Goal: Task Accomplishment & Management: Manage account settings

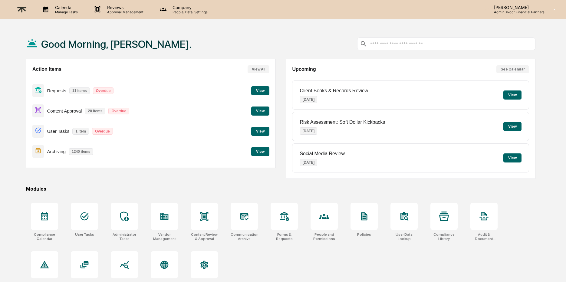
click at [259, 108] on button "View" at bounding box center [260, 111] width 18 height 9
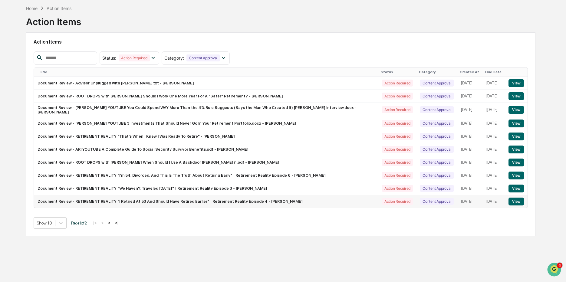
scroll to position [28, 0]
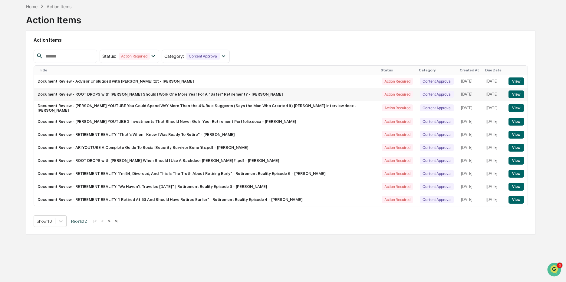
click at [519, 92] on button "View" at bounding box center [515, 94] width 15 height 8
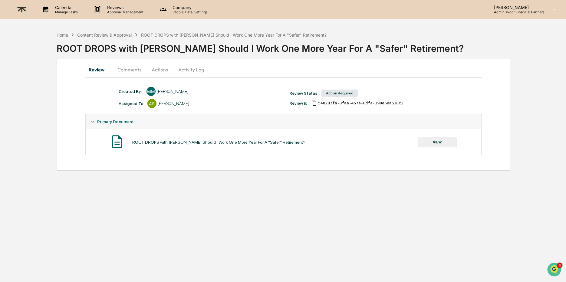
click at [437, 137] on button "VIEW" at bounding box center [437, 142] width 39 height 10
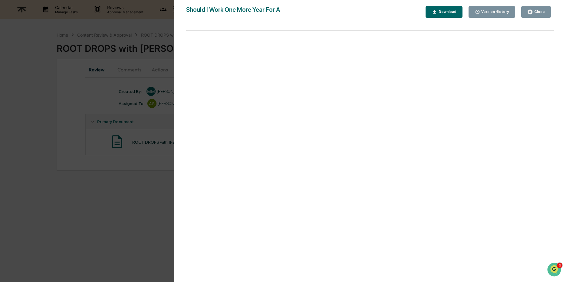
click at [442, 6] on button "Download" at bounding box center [443, 12] width 37 height 12
click at [539, 11] on div "Close" at bounding box center [539, 12] width 12 height 4
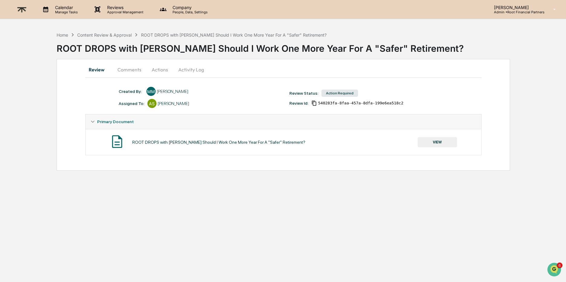
click at [134, 66] on button "Comments" at bounding box center [130, 69] width 34 height 15
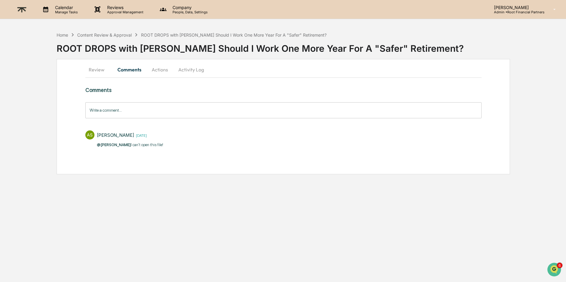
click at [159, 73] on button "Actions" at bounding box center [159, 69] width 27 height 15
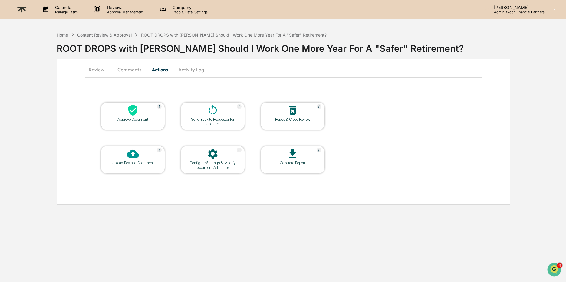
click at [195, 67] on button "Activity Log" at bounding box center [190, 69] width 35 height 15
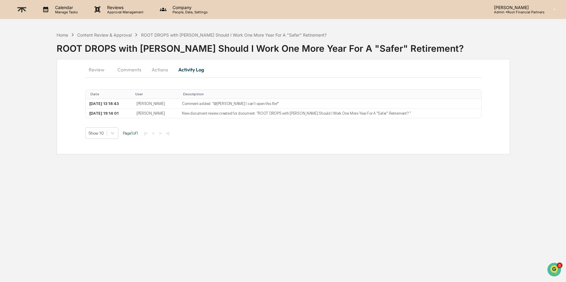
click at [94, 68] on button "Review" at bounding box center [98, 69] width 27 height 15
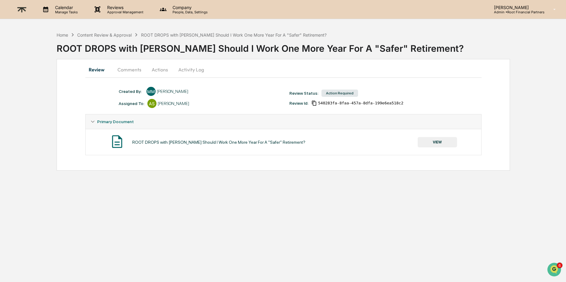
click at [108, 31] on div "Home Content Review & Approval ROOT DROPS with Erin Varghese Should I Work One …" at bounding box center [192, 34] width 270 height 7
click at [109, 34] on div "Content Review & Approval" at bounding box center [104, 34] width 54 height 5
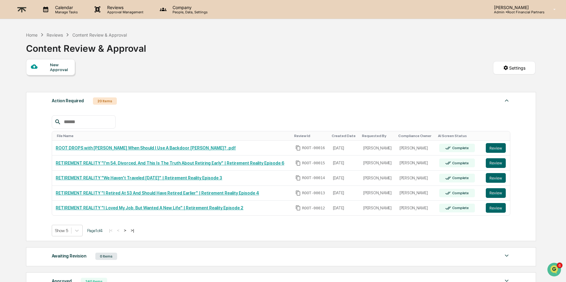
click at [56, 32] on div "Reviews" at bounding box center [55, 34] width 16 height 5
click at [23, 11] on img at bounding box center [22, 9] width 15 height 15
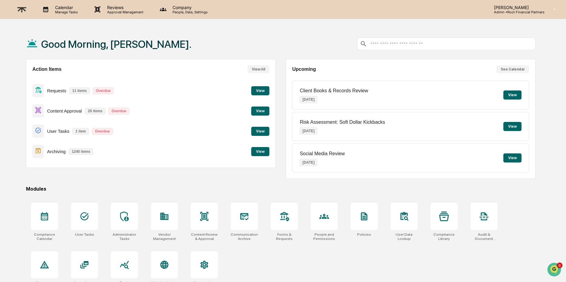
click at [257, 110] on button "View" at bounding box center [260, 111] width 18 height 9
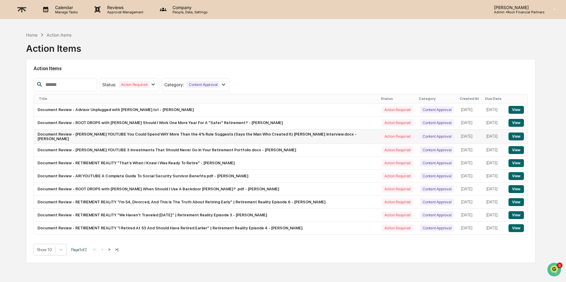
click at [516, 134] on button "View" at bounding box center [515, 137] width 15 height 8
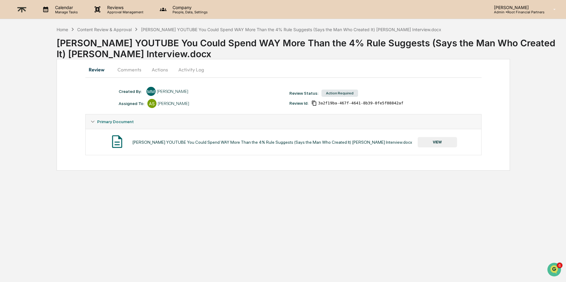
click at [436, 140] on button "VIEW" at bounding box center [437, 142] width 39 height 10
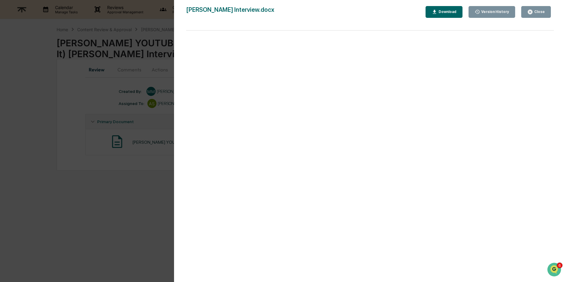
click at [442, 13] on div "Download" at bounding box center [446, 12] width 19 height 4
click at [538, 13] on div "Close" at bounding box center [539, 12] width 12 height 4
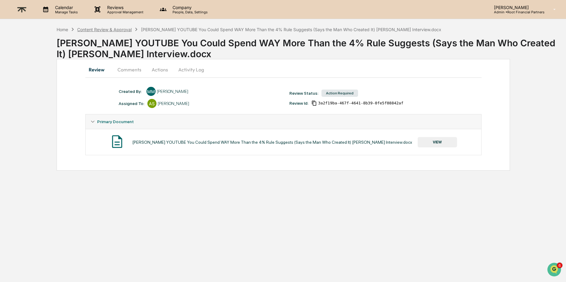
click at [104, 30] on div "Content Review & Approval" at bounding box center [104, 29] width 54 height 5
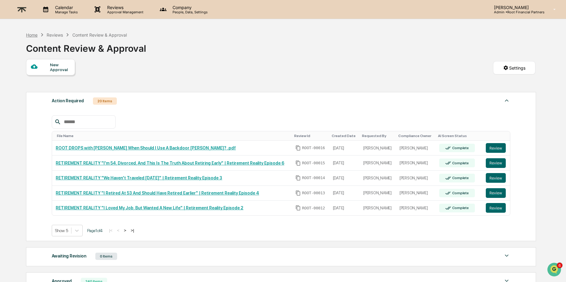
click at [34, 33] on div "Home" at bounding box center [31, 34] width 11 height 5
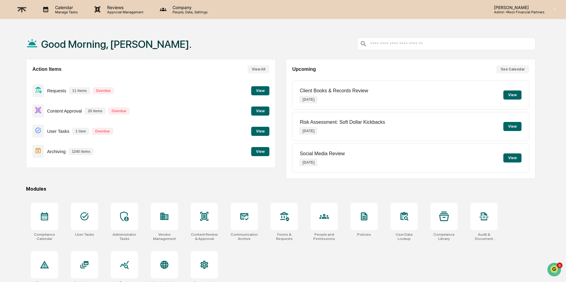
click at [264, 109] on button "View" at bounding box center [260, 111] width 18 height 9
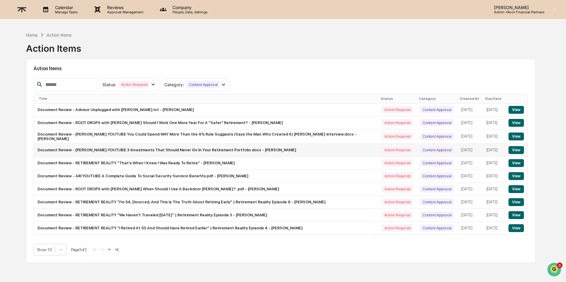
click at [517, 150] on button "View" at bounding box center [515, 150] width 15 height 8
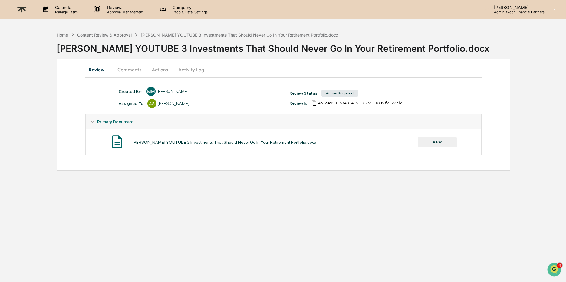
click at [440, 141] on button "VIEW" at bounding box center [437, 142] width 39 height 10
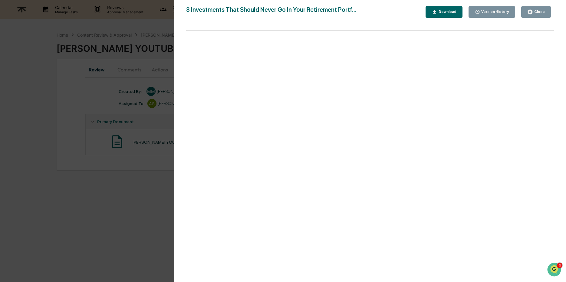
click at [442, 5] on div "Version History 09/05/2025, 09:11 PM Makayla Morman 3 Investments That Should N…" at bounding box center [370, 147] width 392 height 294
click at [445, 11] on div "Download" at bounding box center [446, 12] width 19 height 4
click at [538, 7] on button "Close" at bounding box center [536, 12] width 30 height 12
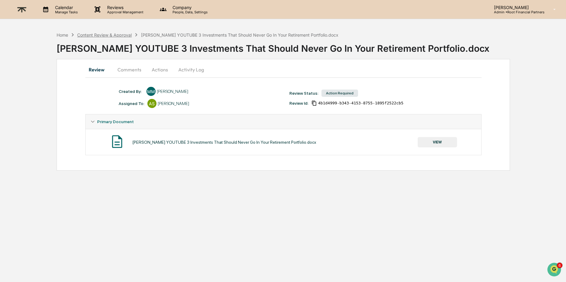
click at [110, 34] on div "Content Review & Approval" at bounding box center [104, 34] width 54 height 5
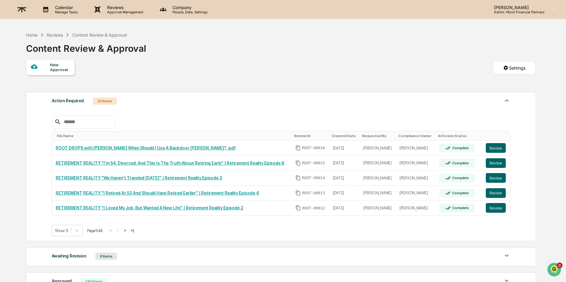
click at [25, 35] on div "Home Reviews Content Review & Approval Content Review & Approval New Approval S…" at bounding box center [280, 200] width 527 height 342
click at [32, 35] on div "Home" at bounding box center [31, 34] width 11 height 5
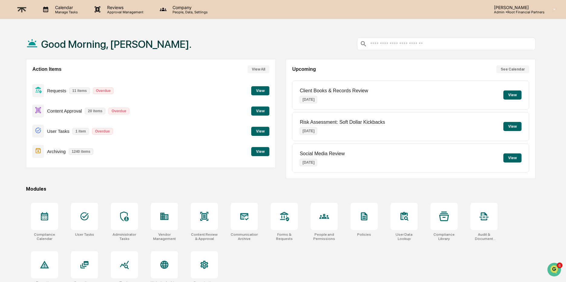
click at [261, 109] on button "View" at bounding box center [260, 111] width 18 height 9
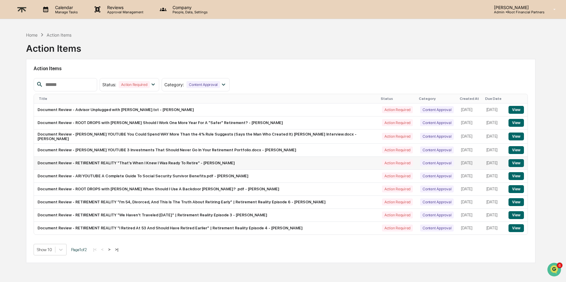
click at [515, 163] on button "View" at bounding box center [515, 163] width 15 height 8
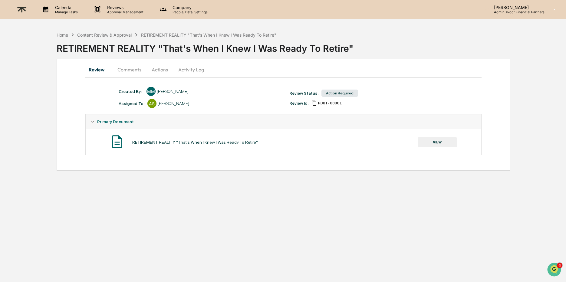
click at [441, 141] on button "VIEW" at bounding box center [437, 142] width 39 height 10
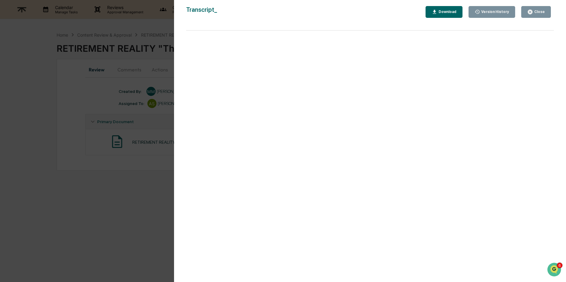
click at [443, 13] on div "Download" at bounding box center [446, 12] width 19 height 4
click at [539, 8] on button "Close" at bounding box center [536, 12] width 30 height 12
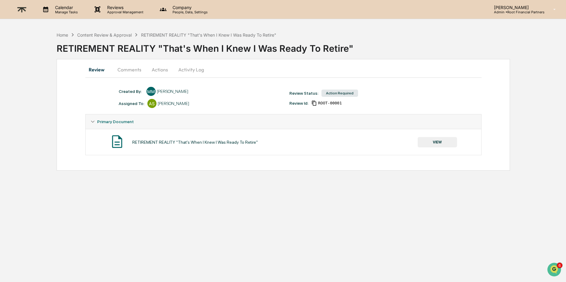
click at [128, 64] on button "Comments" at bounding box center [130, 69] width 34 height 15
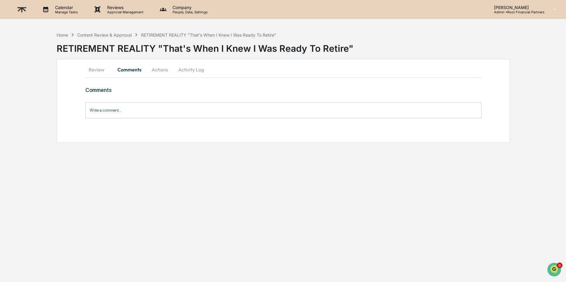
click at [149, 114] on input "Write a comment..." at bounding box center [283, 110] width 396 height 16
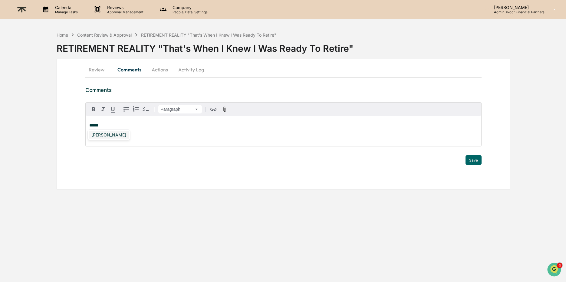
click at [113, 135] on div "[PERSON_NAME]" at bounding box center [109, 135] width 40 height 8
click at [477, 162] on button "Save" at bounding box center [473, 160] width 16 height 10
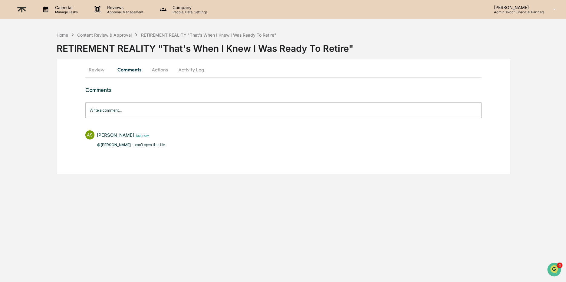
click at [190, 72] on button "Activity Log" at bounding box center [190, 69] width 35 height 15
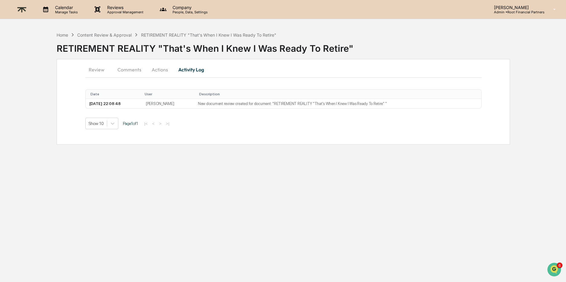
click at [157, 64] on button "Actions" at bounding box center [159, 69] width 27 height 15
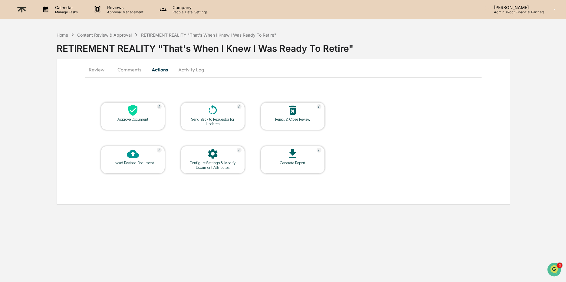
click at [209, 116] on icon at bounding box center [213, 110] width 12 height 12
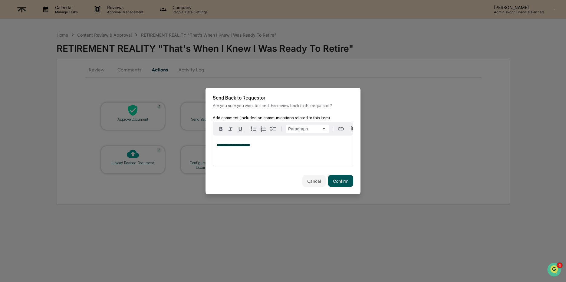
click at [344, 180] on button "Confirm" at bounding box center [340, 181] width 25 height 12
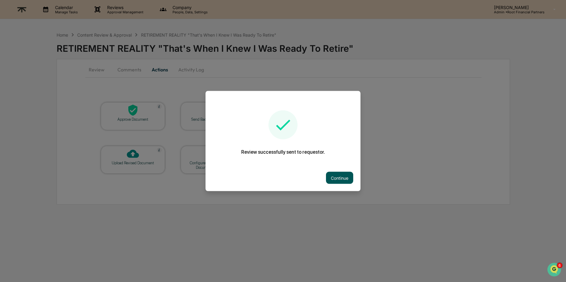
click at [339, 176] on button "Continue" at bounding box center [339, 178] width 27 height 12
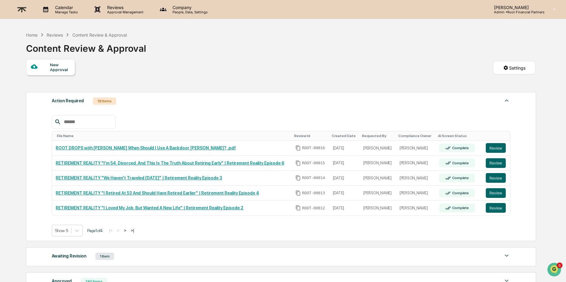
click at [98, 35] on div "Content Review & Approval" at bounding box center [99, 34] width 54 height 5
click at [54, 37] on div "Home Reviews Content Review & Approval" at bounding box center [76, 34] width 101 height 7
click at [54, 33] on div "Reviews" at bounding box center [55, 34] width 16 height 5
click at [31, 37] on div "Home" at bounding box center [31, 34] width 11 height 5
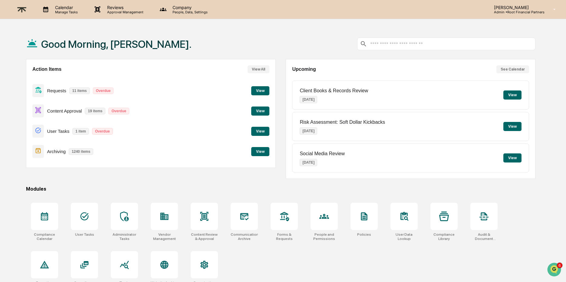
click at [260, 91] on button "View" at bounding box center [260, 90] width 18 height 9
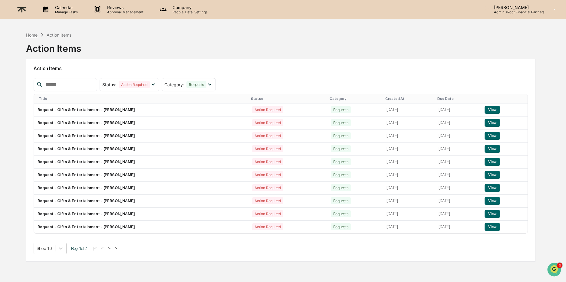
click at [34, 33] on div "Home" at bounding box center [31, 34] width 11 height 5
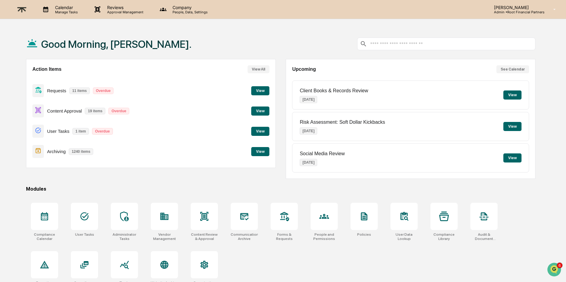
click at [262, 110] on button "View" at bounding box center [260, 111] width 18 height 9
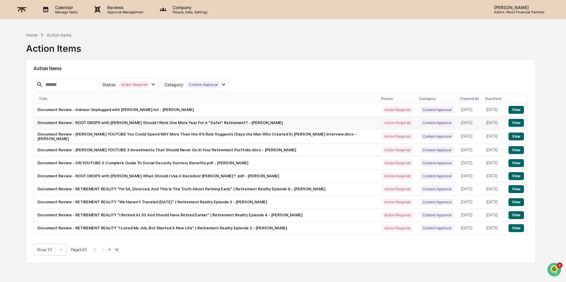
click at [517, 123] on button "View" at bounding box center [515, 123] width 15 height 8
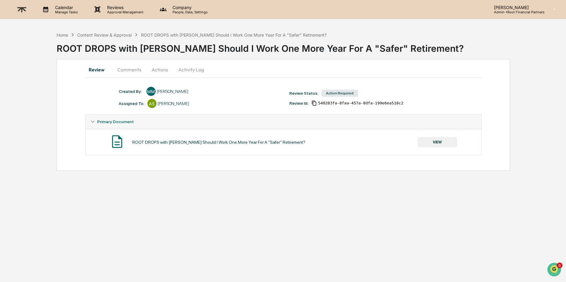
click at [156, 71] on button "Actions" at bounding box center [159, 69] width 27 height 15
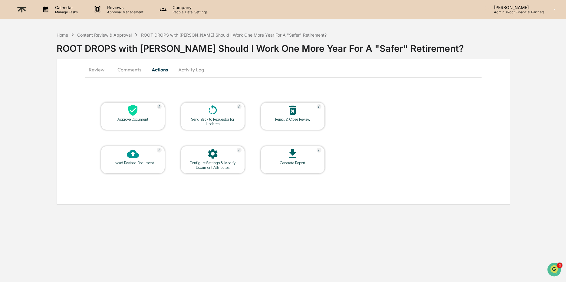
click at [207, 112] on icon at bounding box center [213, 110] width 12 height 12
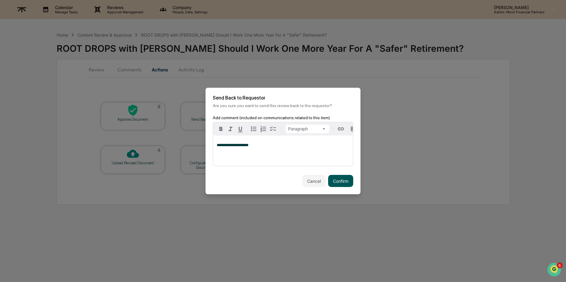
click at [342, 177] on button "Confirm" at bounding box center [340, 181] width 25 height 12
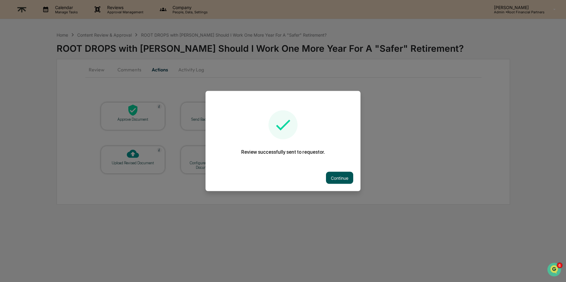
click at [341, 179] on button "Continue" at bounding box center [339, 178] width 27 height 12
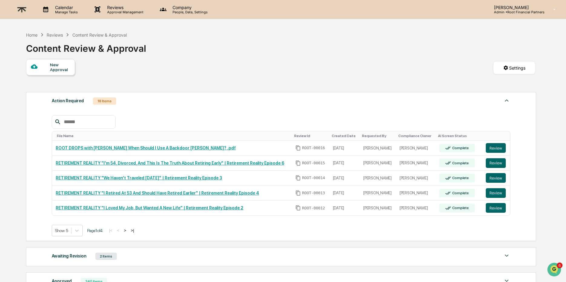
click at [18, 7] on img at bounding box center [22, 9] width 15 height 15
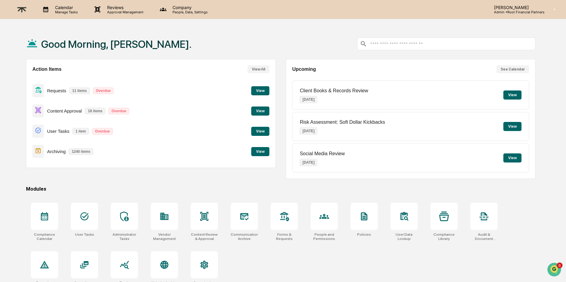
click at [259, 108] on button "View" at bounding box center [260, 111] width 18 height 9
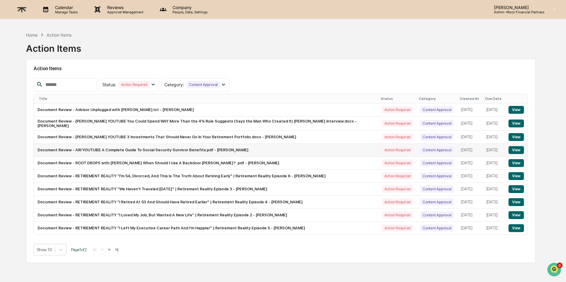
click at [517, 150] on button "View" at bounding box center [515, 150] width 15 height 8
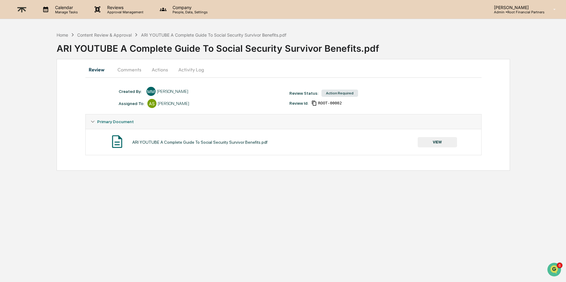
click at [434, 148] on div "ARI YOUTUBE A Complete Guide To Social Security Survivor Benefits.pdf VIEW" at bounding box center [283, 142] width 386 height 16
click at [432, 142] on button "VIEW" at bounding box center [437, 142] width 39 height 10
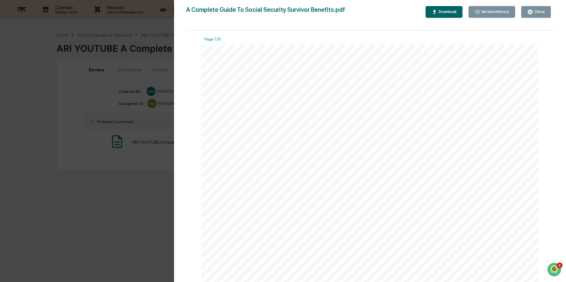
click at [436, 15] on button "Download" at bounding box center [443, 12] width 37 height 12
click at [534, 13] on div "Close" at bounding box center [539, 12] width 12 height 4
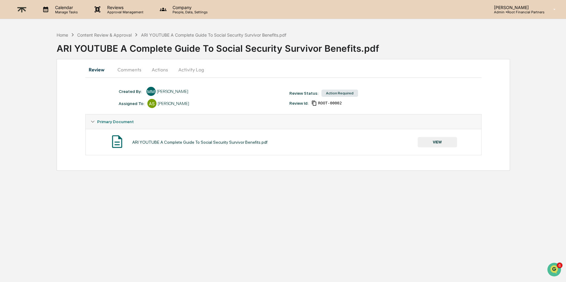
click at [132, 69] on button "Comments" at bounding box center [130, 69] width 34 height 15
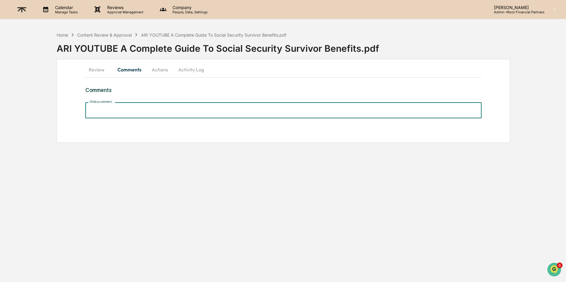
click at [145, 111] on input "Write a comment..." at bounding box center [283, 110] width 396 height 16
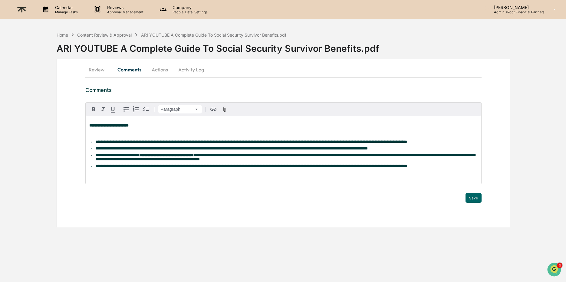
click at [248, 133] on p at bounding box center [283, 134] width 388 height 4
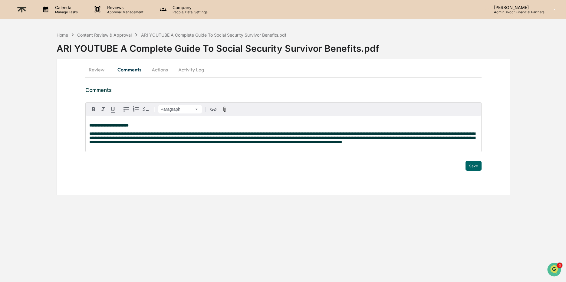
click at [158, 70] on button "Actions" at bounding box center [159, 69] width 27 height 15
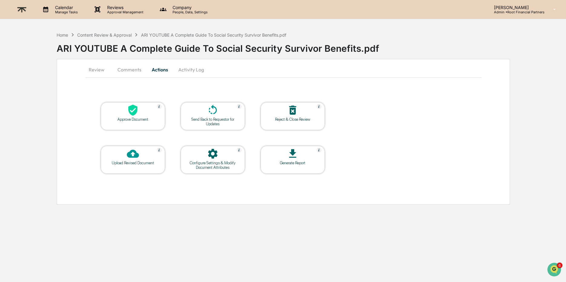
click at [139, 111] on div at bounding box center [133, 110] width 61 height 13
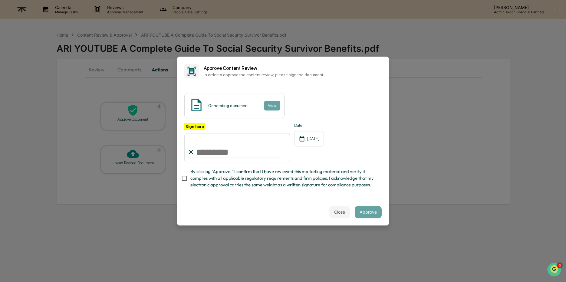
click at [210, 152] on input "Sign here" at bounding box center [237, 147] width 106 height 29
type input "**********"
click at [239, 180] on span "By clicking "Approve," I confirm that I have reviewed this marketing material a…" at bounding box center [283, 178] width 186 height 20
click at [374, 208] on button "Approve" at bounding box center [368, 212] width 27 height 12
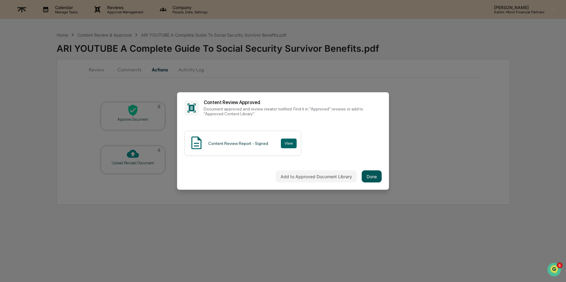
click at [374, 176] on button "Done" at bounding box center [372, 176] width 20 height 12
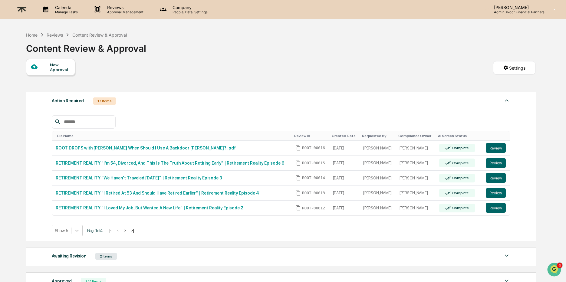
scroll to position [43, 0]
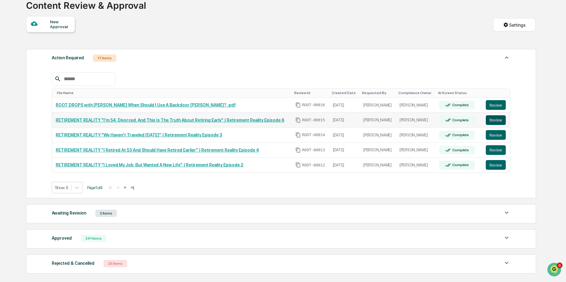
click at [497, 121] on button "Review" at bounding box center [496, 120] width 20 height 10
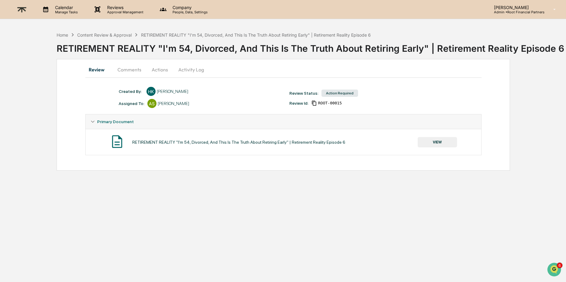
click at [434, 142] on button "VIEW" at bounding box center [437, 142] width 39 height 10
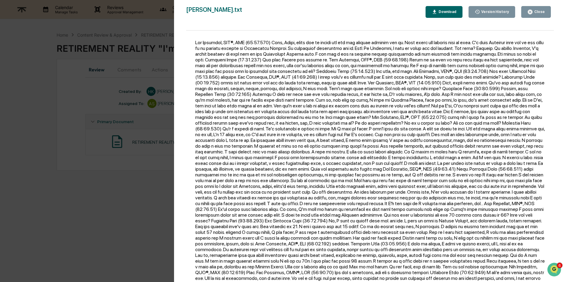
click at [440, 8] on button "Download" at bounding box center [443, 12] width 37 height 12
click at [543, 13] on div "Close" at bounding box center [539, 12] width 12 height 4
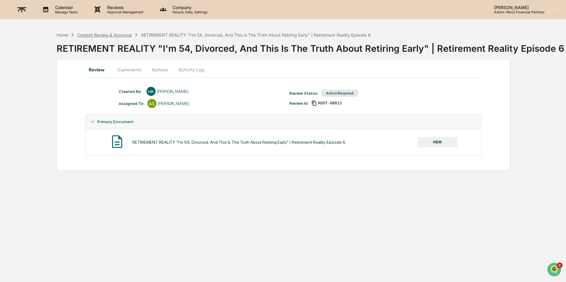
click at [104, 35] on div "Content Review & Approval" at bounding box center [104, 34] width 54 height 5
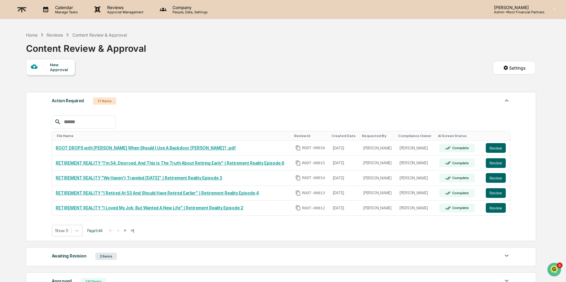
click at [136, 230] on button ">|" at bounding box center [132, 230] width 7 height 5
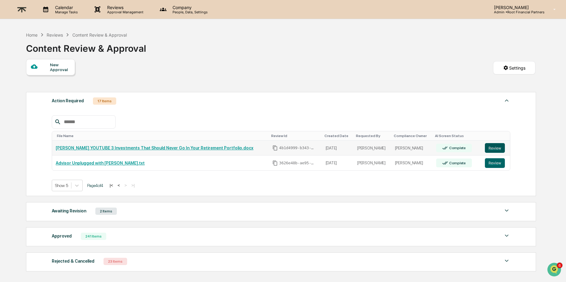
click at [495, 148] on button "Review" at bounding box center [495, 148] width 20 height 10
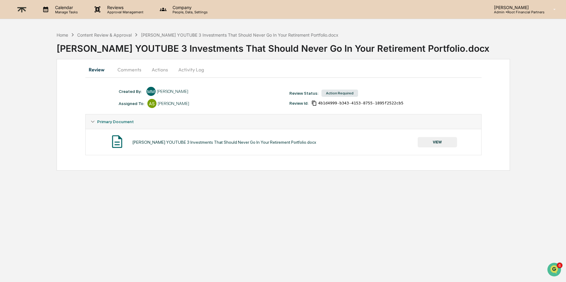
click at [127, 68] on button "Comments" at bounding box center [130, 69] width 34 height 15
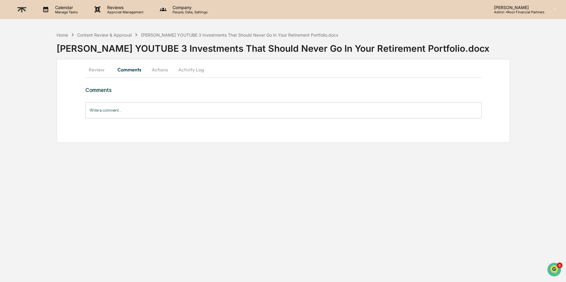
click at [124, 112] on input "Write a comment..." at bounding box center [283, 110] width 396 height 16
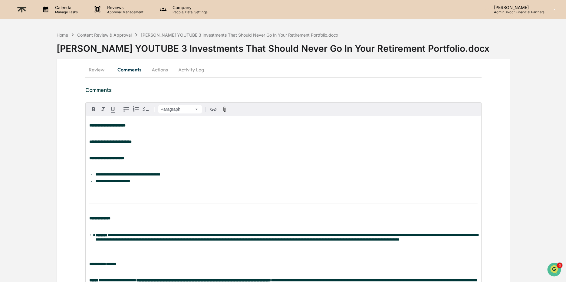
scroll to position [194, 0]
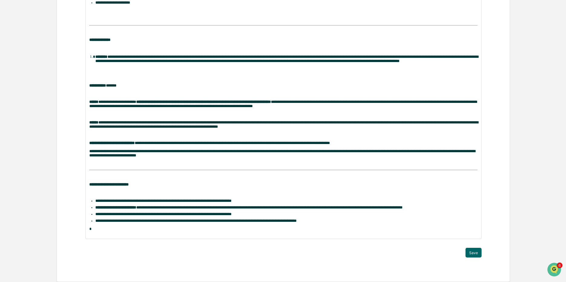
click at [483, 250] on div "**********" at bounding box center [283, 81] width 453 height 402
click at [471, 250] on button "Save" at bounding box center [473, 253] width 16 height 10
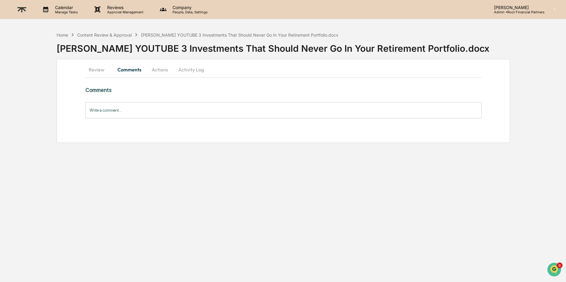
scroll to position [0, 0]
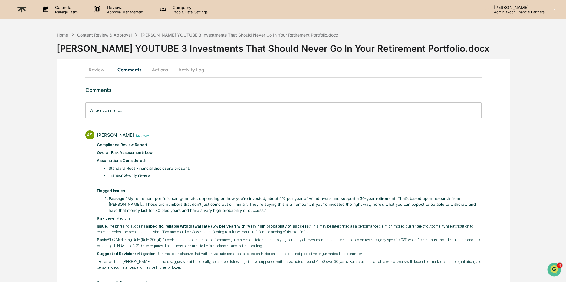
click at [161, 69] on button "Actions" at bounding box center [159, 69] width 27 height 15
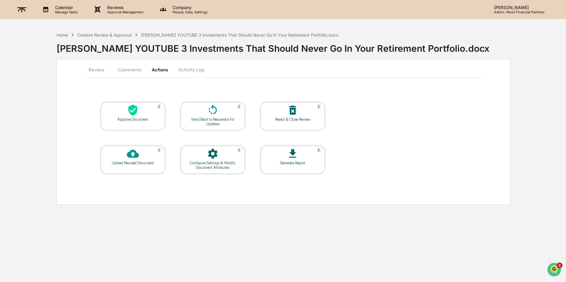
click at [131, 115] on icon at bounding box center [133, 110] width 12 height 12
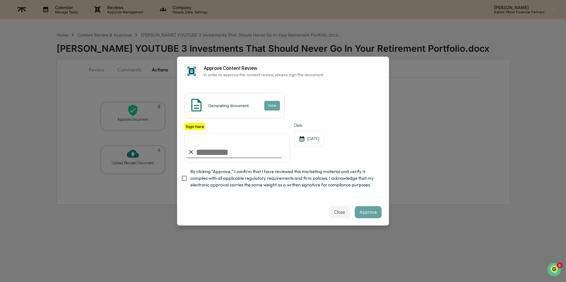
click at [220, 152] on input "Sign here" at bounding box center [237, 147] width 106 height 29
click at [353, 166] on div "Sign here Date 09/12/2025 By clicking "Approve," I confirm that I have reviewed…" at bounding box center [282, 157] width 197 height 69
click at [244, 152] on input "Sign here" at bounding box center [237, 147] width 106 height 29
type input "**********"
click at [207, 177] on span "By clicking "Approve," I confirm that I have reviewed this marketing material a…" at bounding box center [283, 178] width 186 height 20
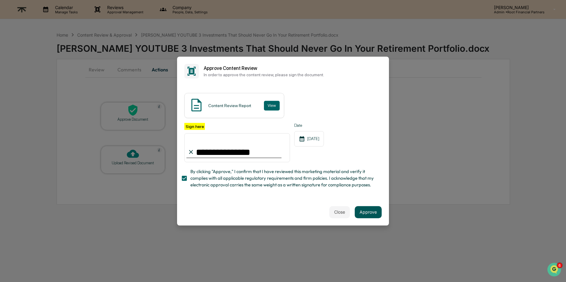
click at [368, 213] on button "Approve" at bounding box center [368, 212] width 27 height 12
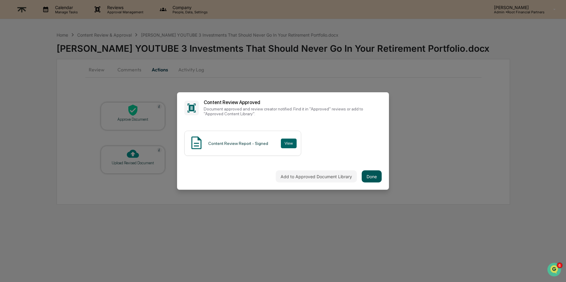
click at [372, 176] on button "Done" at bounding box center [372, 176] width 20 height 12
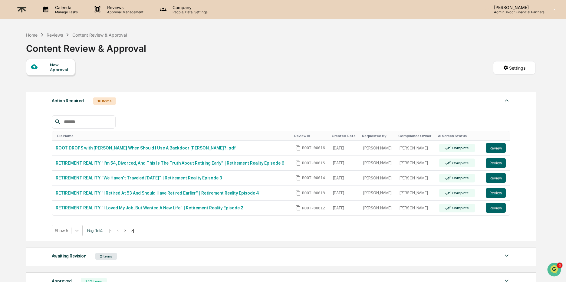
click at [136, 228] on button ">|" at bounding box center [132, 230] width 7 height 5
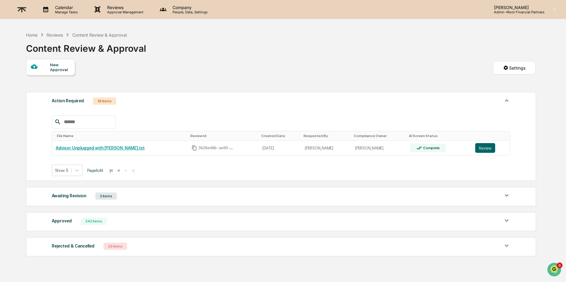
click at [122, 169] on button "<" at bounding box center [119, 170] width 6 height 5
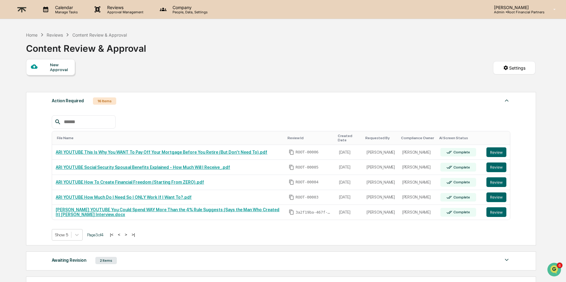
click at [105, 120] on input "text" at bounding box center [86, 122] width 51 height 8
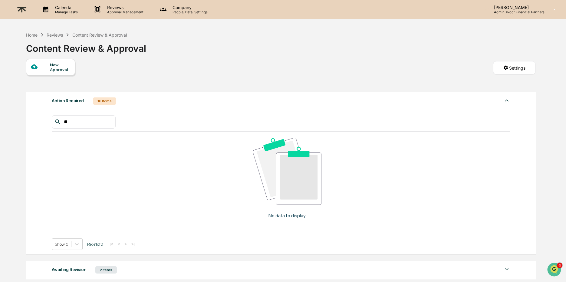
type input "*"
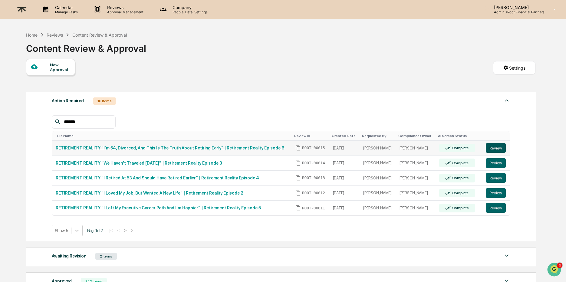
type input "******"
click at [502, 146] on button "Review" at bounding box center [496, 148] width 20 height 10
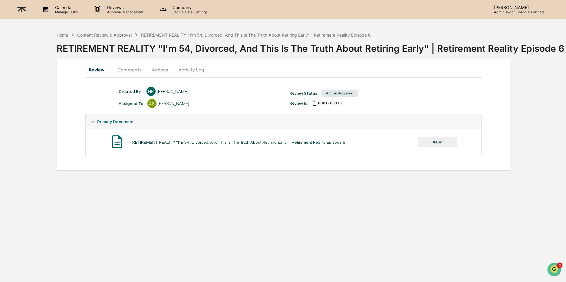
click at [132, 71] on button "Comments" at bounding box center [130, 69] width 34 height 15
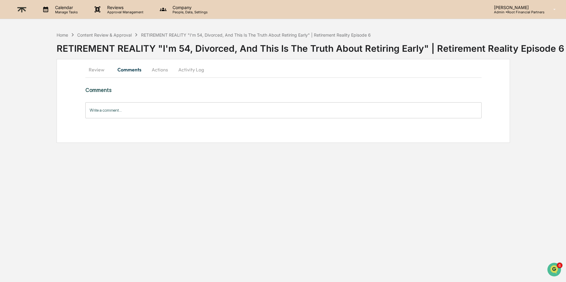
click at [136, 111] on input "Write a comment..." at bounding box center [283, 110] width 396 height 16
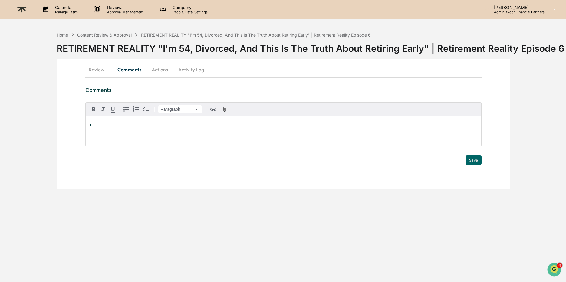
click at [141, 132] on div "*" at bounding box center [283, 131] width 395 height 30
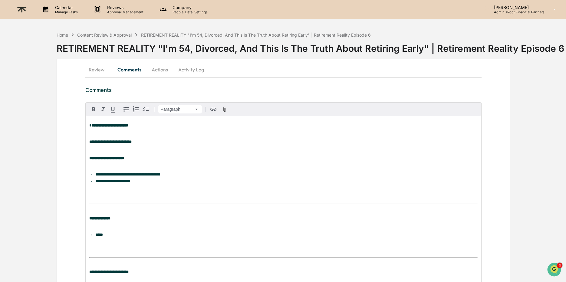
scroll to position [104, 0]
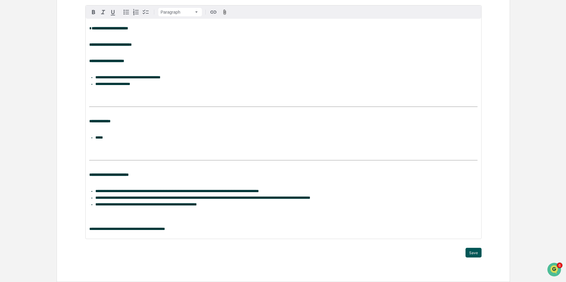
click at [477, 253] on button "Save" at bounding box center [473, 253] width 16 height 10
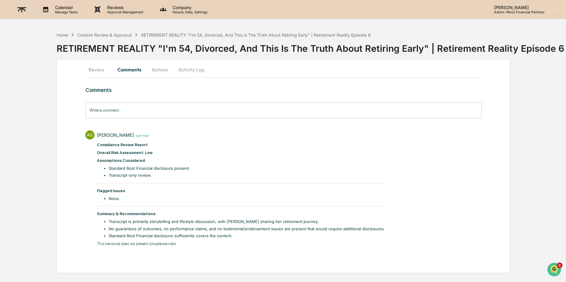
click at [154, 71] on button "Actions" at bounding box center [159, 69] width 27 height 15
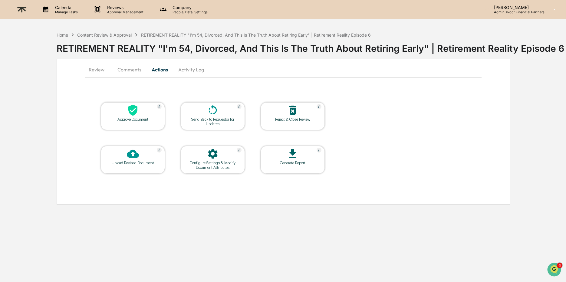
click at [130, 114] on icon at bounding box center [133, 110] width 12 height 12
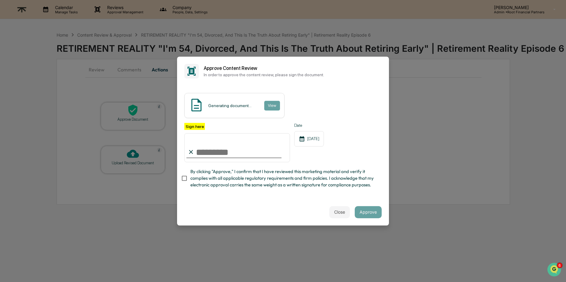
click at [211, 147] on input "Sign here" at bounding box center [237, 147] width 106 height 29
click at [0, 282] on com-1password-button at bounding box center [0, 282] width 0 height 0
type input "**********"
click at [227, 182] on span "By clicking "Approve," I confirm that I have reviewed this marketing material a…" at bounding box center [283, 178] width 186 height 20
click at [374, 215] on button "Approve" at bounding box center [368, 212] width 27 height 12
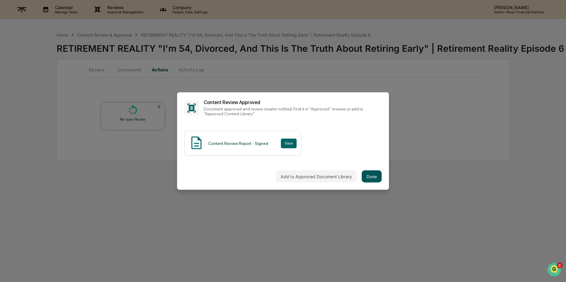
click at [375, 178] on button "Done" at bounding box center [372, 176] width 20 height 12
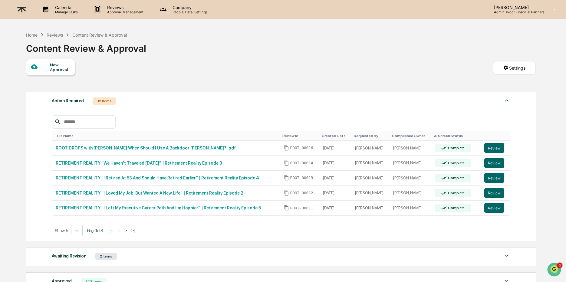
click at [136, 231] on button ">|" at bounding box center [133, 230] width 7 height 5
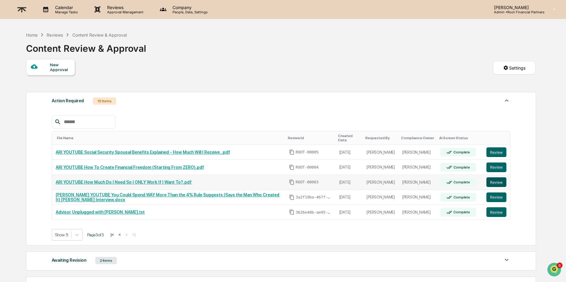
click at [497, 183] on button "Review" at bounding box center [496, 182] width 20 height 10
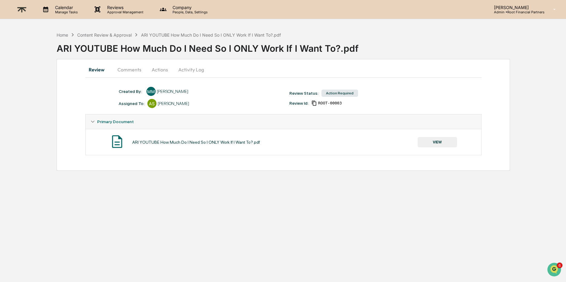
click at [445, 137] on button "VIEW" at bounding box center [437, 142] width 39 height 10
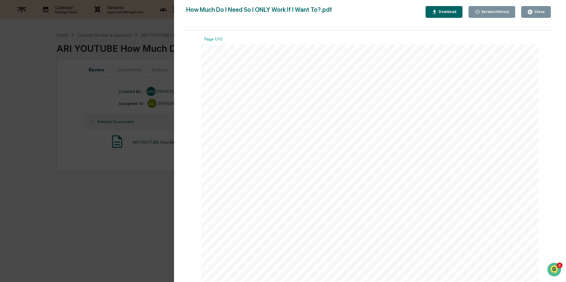
click at [438, 11] on div "Download" at bounding box center [446, 12] width 19 height 4
click at [540, 12] on div "Close" at bounding box center [539, 12] width 12 height 4
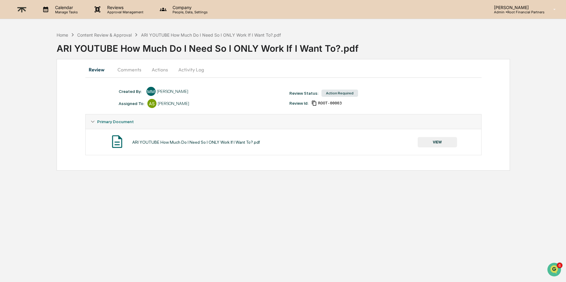
click at [123, 71] on button "Comments" at bounding box center [130, 69] width 34 height 15
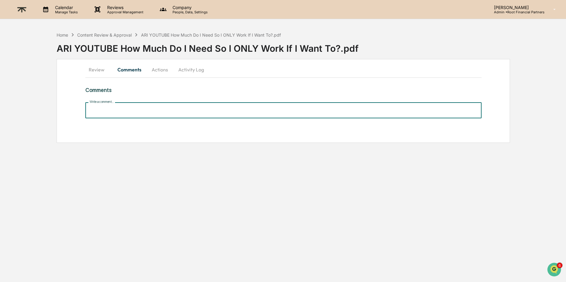
click at [142, 112] on input "Write a comment..." at bounding box center [283, 110] width 396 height 16
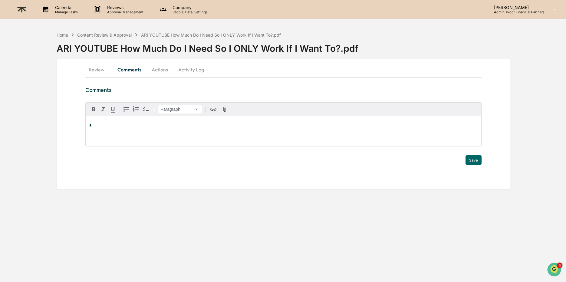
click at [131, 126] on p "*" at bounding box center [283, 125] width 388 height 4
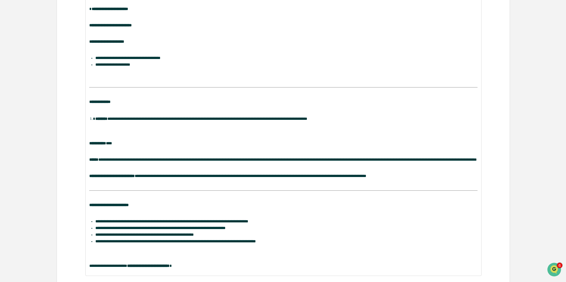
scroll to position [167, 0]
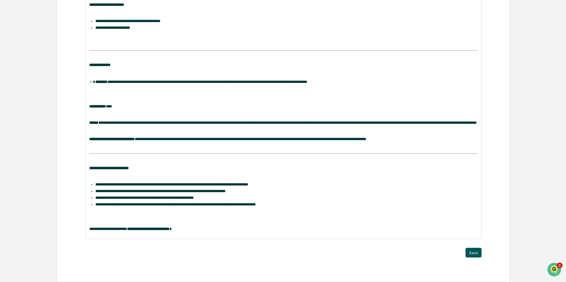
click at [474, 249] on button "Save" at bounding box center [473, 253] width 16 height 10
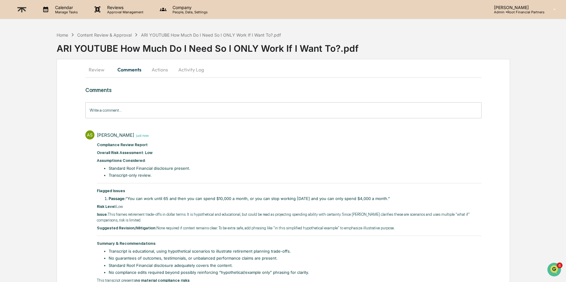
click at [193, 65] on button "Activity Log" at bounding box center [190, 69] width 35 height 15
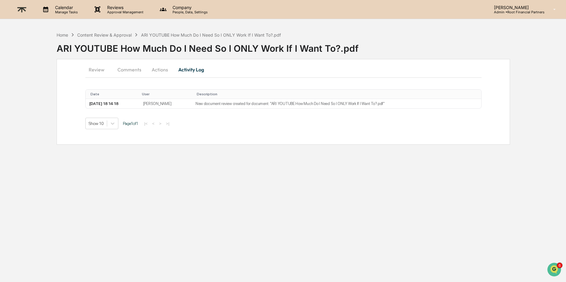
click at [161, 68] on button "Actions" at bounding box center [159, 69] width 27 height 15
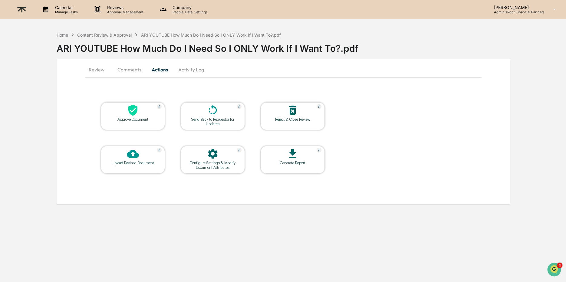
click at [121, 113] on div at bounding box center [133, 110] width 61 height 13
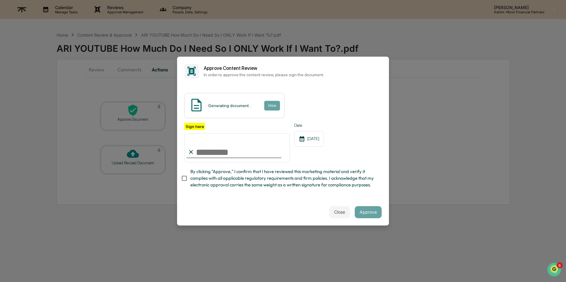
type input "**********"
click at [229, 183] on span "By clicking "Approve," I confirm that I have reviewed this marketing material a…" at bounding box center [283, 178] width 186 height 20
click at [284, 211] on div "Close Approve" at bounding box center [283, 212] width 212 height 27
click at [366, 213] on button "Approve" at bounding box center [368, 212] width 27 height 12
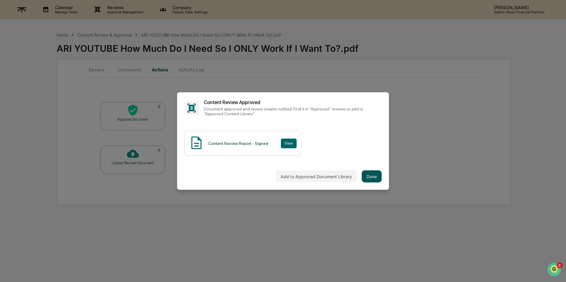
click at [372, 176] on button "Done" at bounding box center [372, 176] width 20 height 12
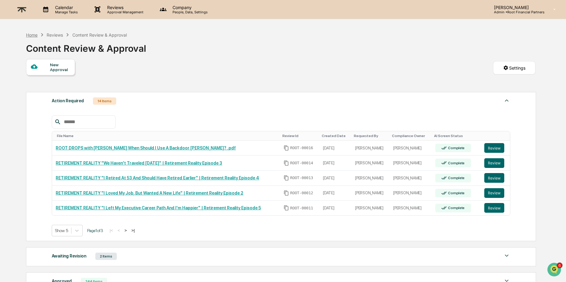
click at [31, 33] on div "Home" at bounding box center [31, 34] width 11 height 5
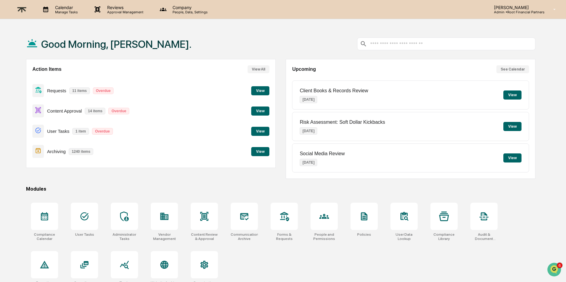
click at [262, 110] on button "View" at bounding box center [260, 111] width 18 height 9
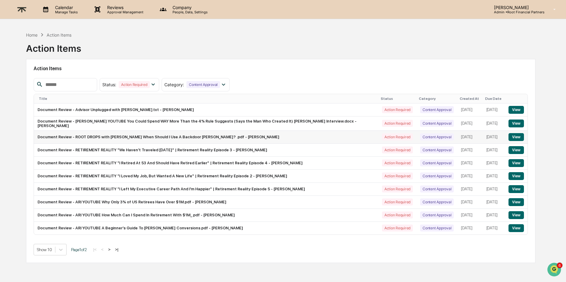
click at [516, 136] on button "View" at bounding box center [515, 137] width 15 height 8
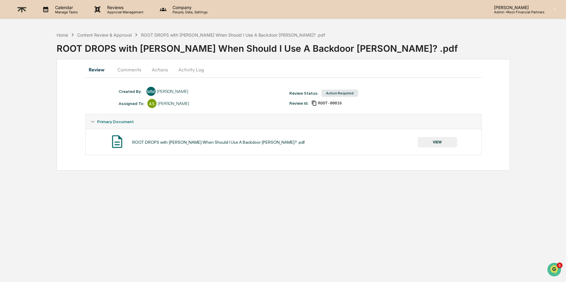
click at [445, 140] on button "VIEW" at bounding box center [437, 142] width 39 height 10
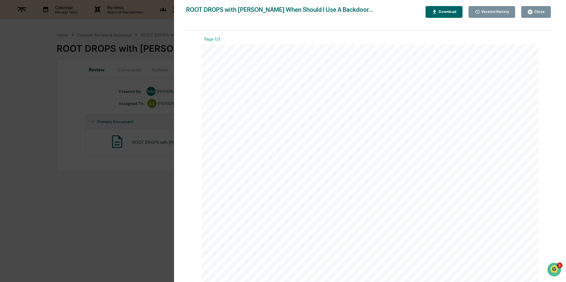
click at [437, 10] on div "Download" at bounding box center [446, 12] width 19 height 4
click at [537, 15] on button "Close" at bounding box center [536, 12] width 30 height 12
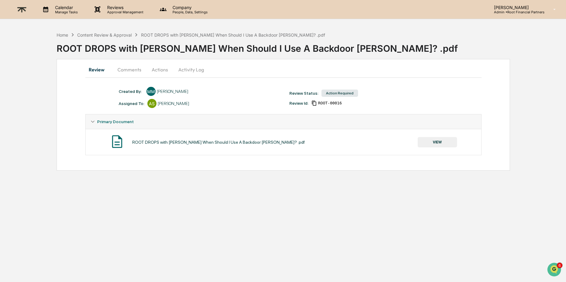
click at [128, 70] on button "Comments" at bounding box center [130, 69] width 34 height 15
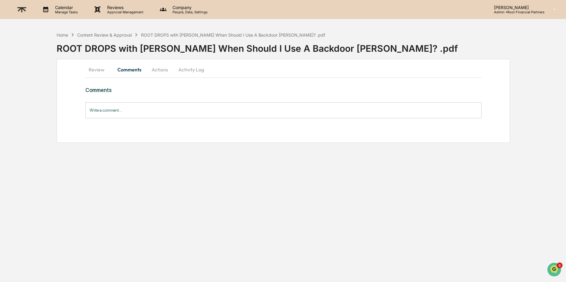
click at [162, 70] on button "Actions" at bounding box center [159, 69] width 27 height 15
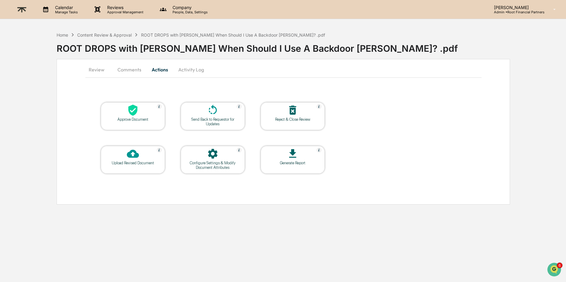
click at [187, 70] on button "Activity Log" at bounding box center [190, 69] width 35 height 15
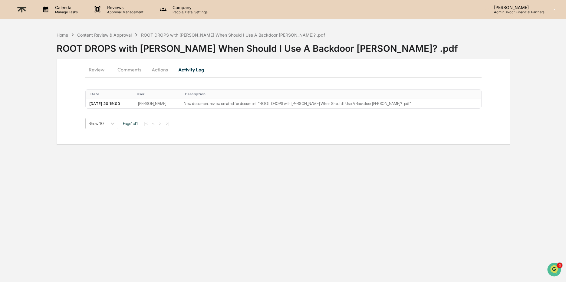
click at [98, 69] on button "Review" at bounding box center [98, 69] width 27 height 15
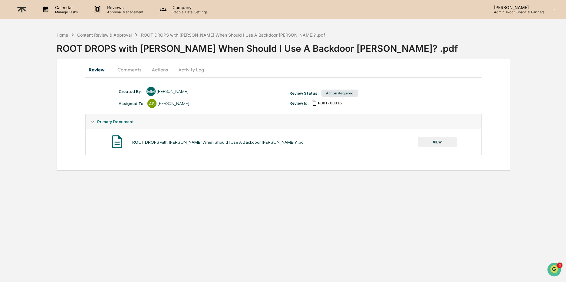
click at [440, 141] on button "VIEW" at bounding box center [437, 142] width 39 height 10
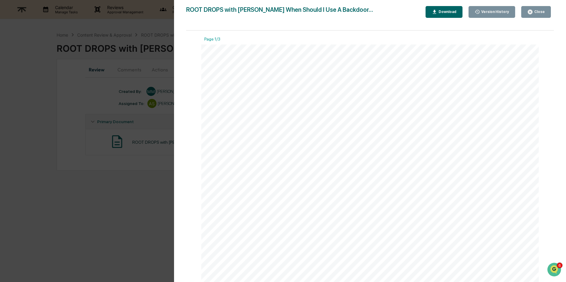
click at [538, 15] on div "Close" at bounding box center [536, 12] width 18 height 6
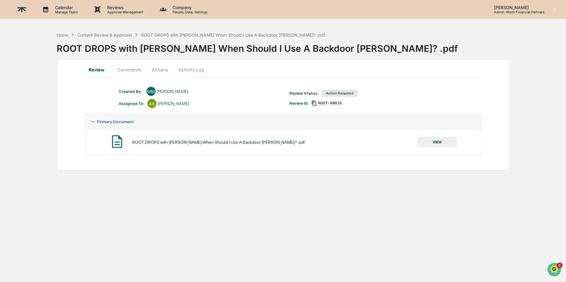
click at [162, 33] on div "ROOT DROPS with [PERSON_NAME] When Should I Use A Backdoor [PERSON_NAME]? .pdf" at bounding box center [233, 34] width 184 height 5
click at [112, 34] on div "Content Review & Approval" at bounding box center [104, 34] width 54 height 5
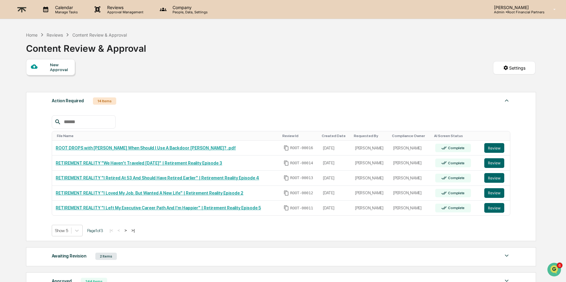
click at [29, 31] on div "Home Reviews Content Review & Approval Content Review & Approval" at bounding box center [86, 44] width 120 height 30
click at [32, 34] on div "Home" at bounding box center [31, 34] width 11 height 5
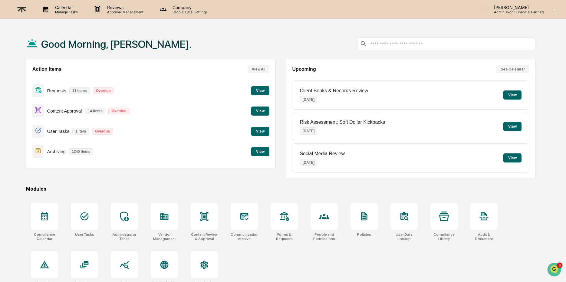
click at [258, 111] on button "View" at bounding box center [260, 111] width 18 height 9
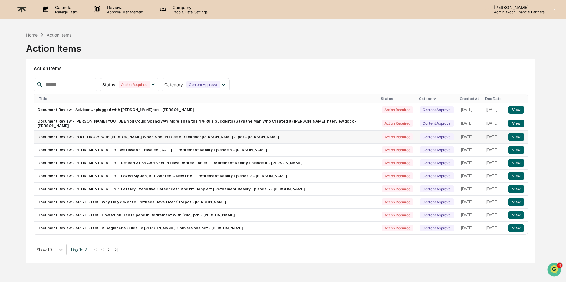
click at [515, 136] on button "View" at bounding box center [515, 137] width 15 height 8
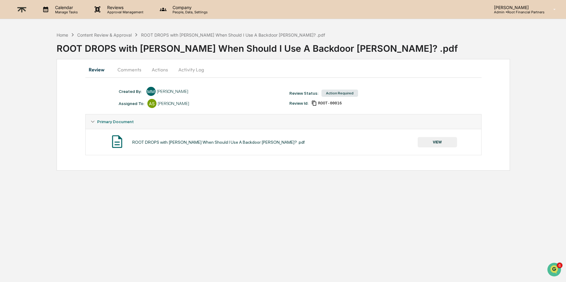
click at [132, 66] on button "Comments" at bounding box center [130, 69] width 34 height 15
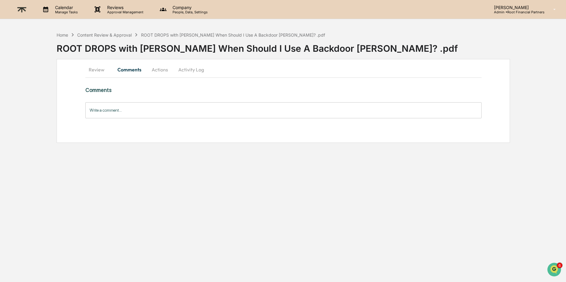
click at [127, 103] on input "Write a comment..." at bounding box center [283, 110] width 396 height 16
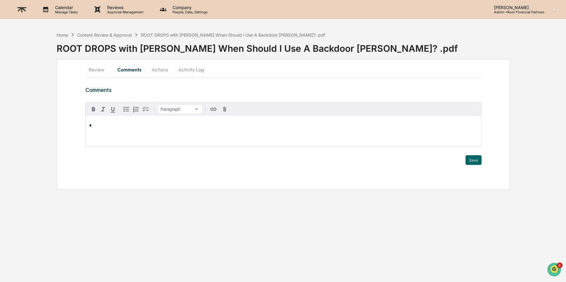
click at [122, 124] on p "*" at bounding box center [283, 125] width 388 height 4
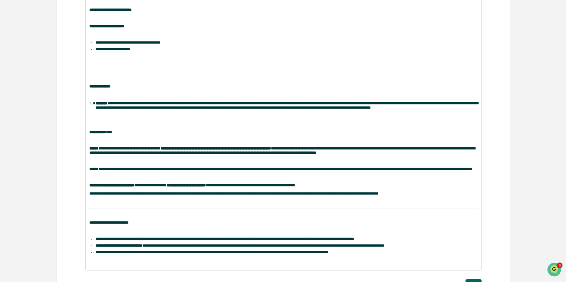
scroll to position [182, 0]
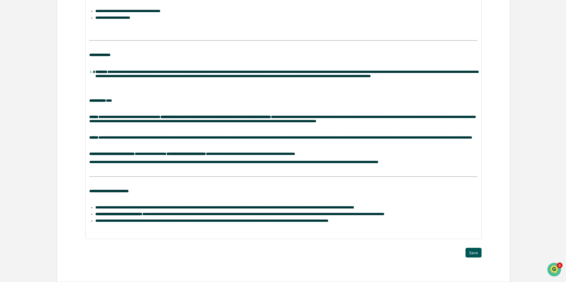
click at [474, 253] on button "Save" at bounding box center [473, 253] width 16 height 10
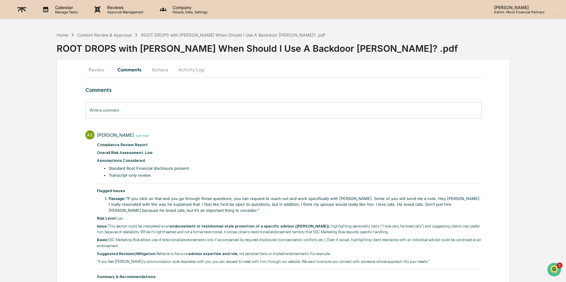
click at [162, 69] on button "Actions" at bounding box center [159, 69] width 27 height 15
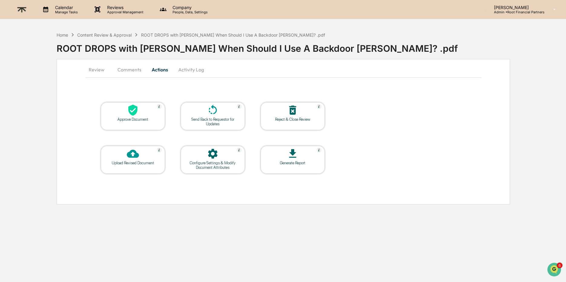
click at [131, 117] on div "Approve Document" at bounding box center [133, 119] width 54 height 5
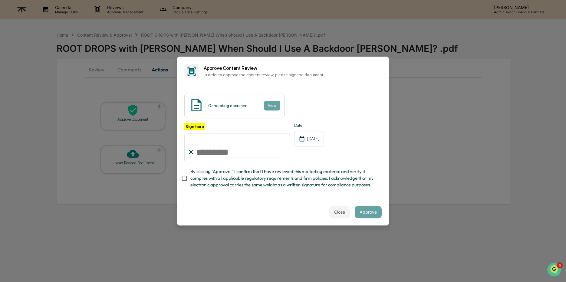
type input "**********"
click at [253, 176] on span "By clicking "Approve," I confirm that I have reviewed this marketing material a…" at bounding box center [283, 178] width 186 height 20
click at [368, 209] on button "Approve" at bounding box center [368, 212] width 27 height 12
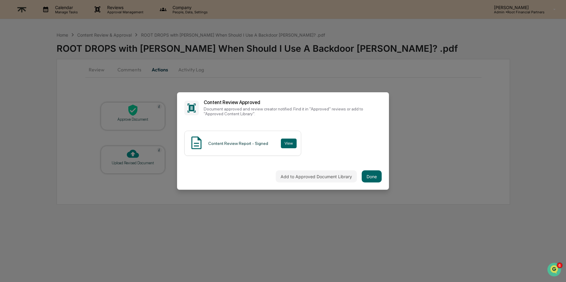
click at [375, 168] on div "Add to Approved Document Library Done" at bounding box center [283, 176] width 212 height 27
click at [372, 174] on button "Done" at bounding box center [372, 176] width 20 height 12
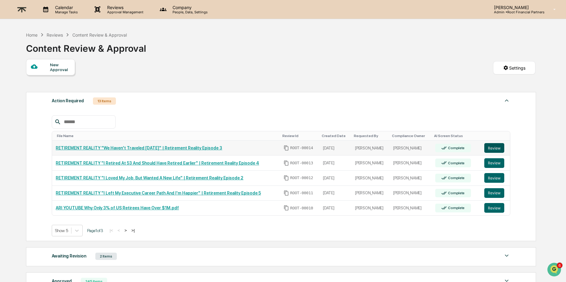
click at [494, 147] on button "Review" at bounding box center [494, 148] width 20 height 10
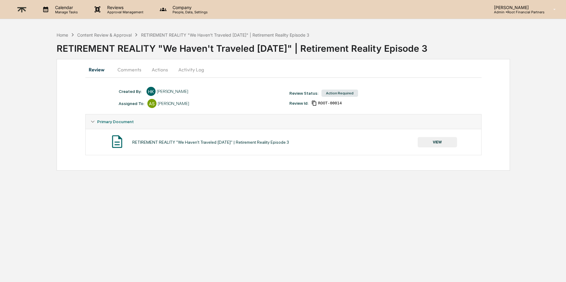
click at [432, 141] on button "VIEW" at bounding box center [437, 142] width 39 height 10
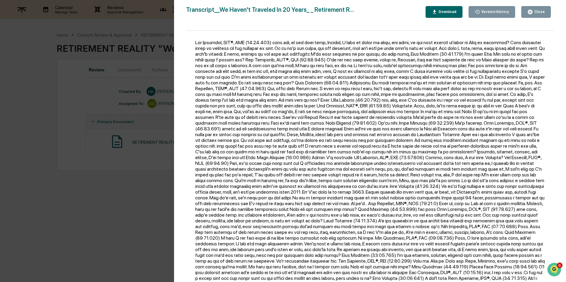
click at [442, 13] on div "Download" at bounding box center [446, 12] width 19 height 4
click at [540, 6] on button "Close" at bounding box center [536, 12] width 30 height 12
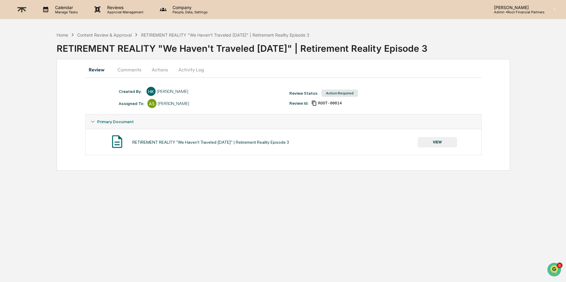
click at [118, 69] on button "Comments" at bounding box center [130, 69] width 34 height 15
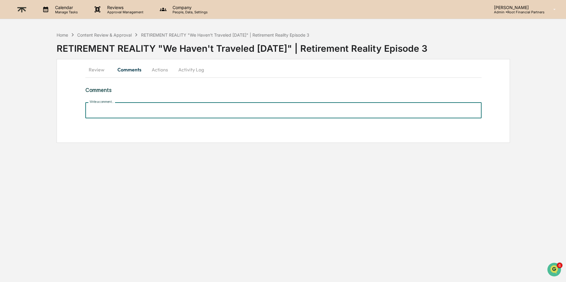
click at [158, 114] on input "Write a comment..." at bounding box center [283, 110] width 396 height 16
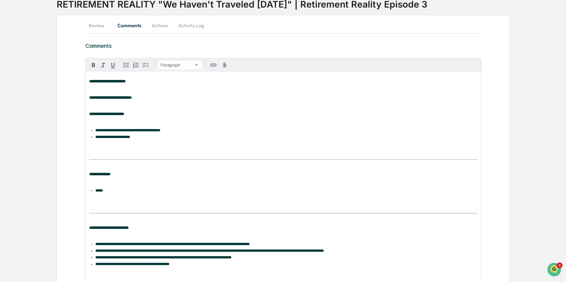
scroll to position [95, 0]
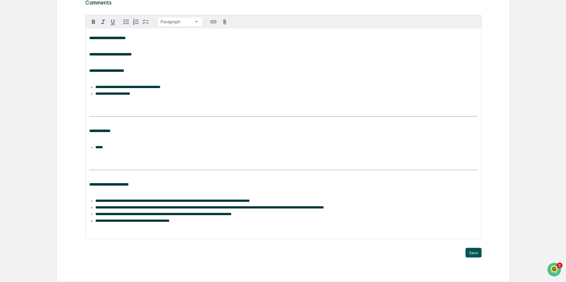
click at [475, 250] on button "Save" at bounding box center [473, 253] width 16 height 10
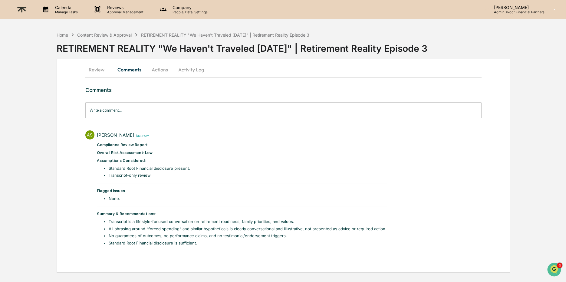
click at [161, 69] on button "Actions" at bounding box center [159, 69] width 27 height 15
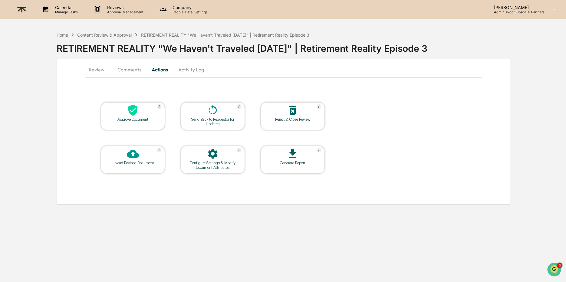
click at [129, 117] on div "Approve Document" at bounding box center [133, 119] width 54 height 5
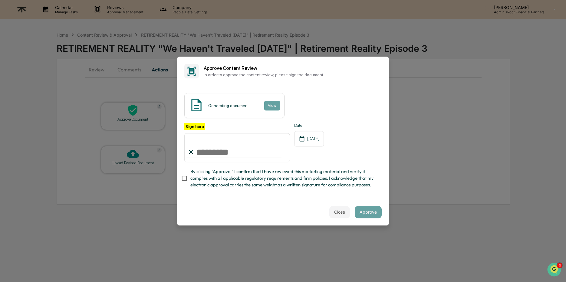
type input "**********"
click at [257, 184] on span "By clicking "Approve," I confirm that I have reviewed this marketing material a…" at bounding box center [283, 178] width 186 height 20
click at [371, 209] on button "Approve" at bounding box center [368, 212] width 27 height 12
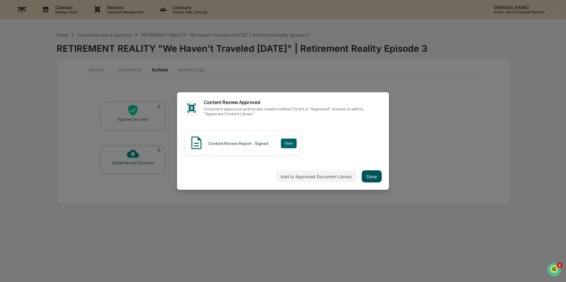
click at [370, 180] on button "Done" at bounding box center [372, 176] width 20 height 12
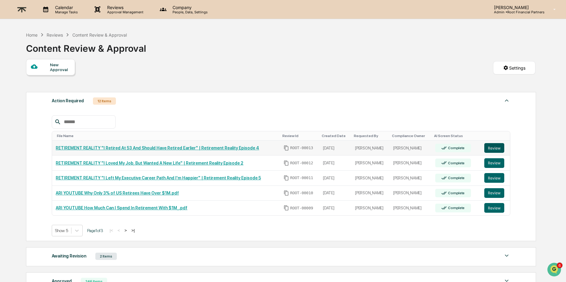
click at [492, 146] on button "Review" at bounding box center [494, 148] width 20 height 10
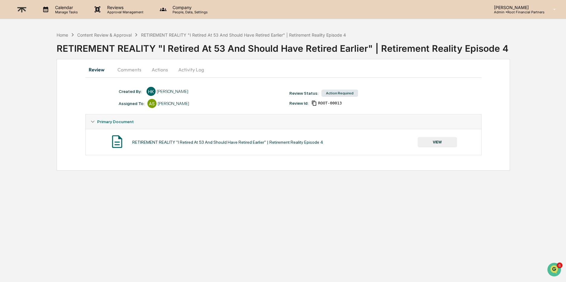
click at [438, 139] on button "VIEW" at bounding box center [437, 142] width 39 height 10
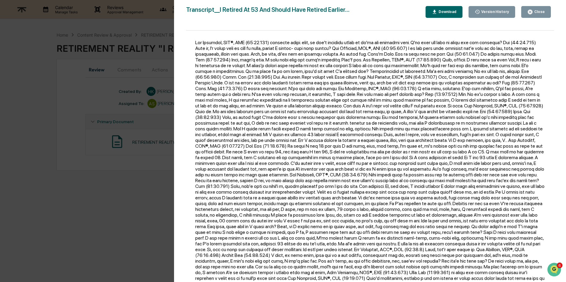
click at [438, 11] on div "Download" at bounding box center [446, 12] width 19 height 4
click at [547, 14] on button "Close" at bounding box center [536, 12] width 30 height 12
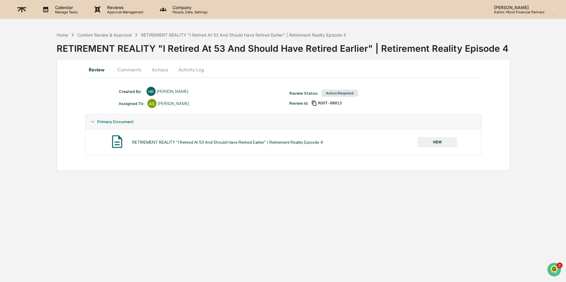
click at [133, 72] on button "Comments" at bounding box center [130, 69] width 34 height 15
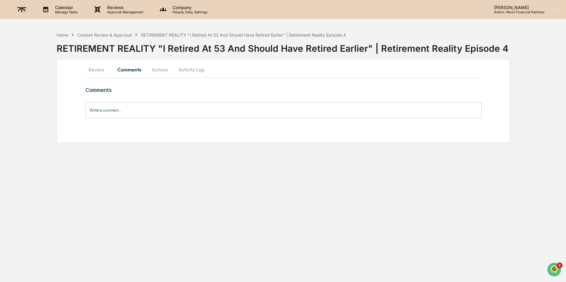
click at [143, 114] on input "Write a comment..." at bounding box center [283, 110] width 396 height 16
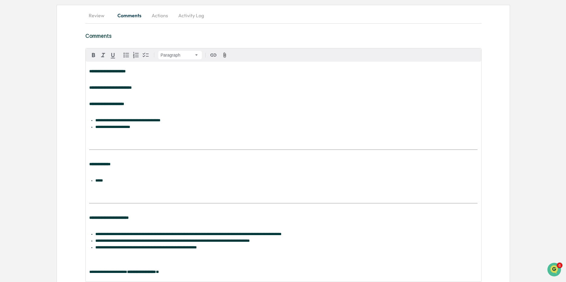
scroll to position [104, 0]
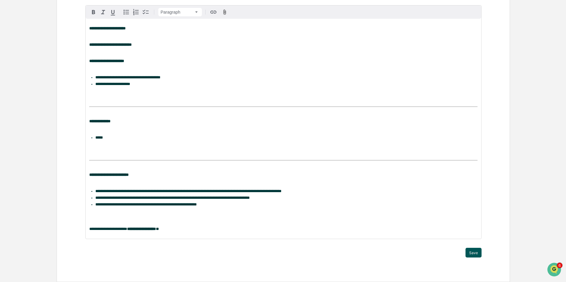
click at [471, 253] on button "Save" at bounding box center [473, 253] width 16 height 10
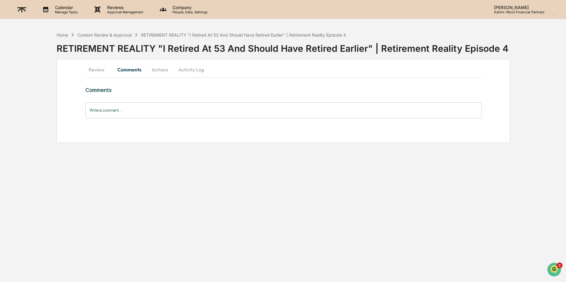
scroll to position [0, 0]
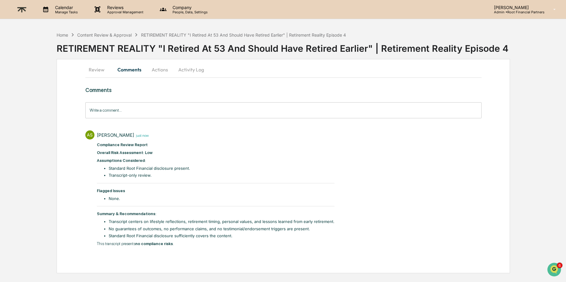
click at [159, 67] on button "Actions" at bounding box center [159, 69] width 27 height 15
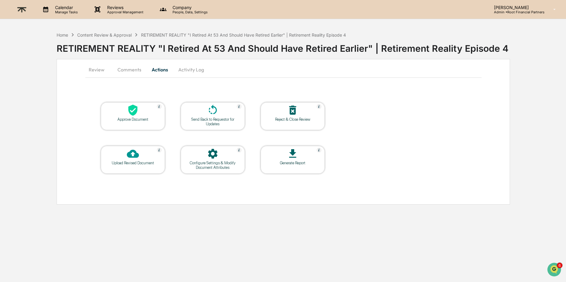
click at [133, 112] on icon at bounding box center [132, 110] width 9 height 11
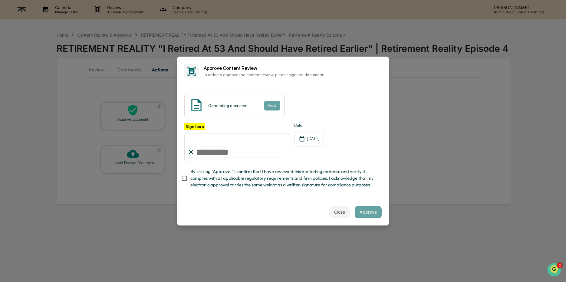
type input "**********"
click at [235, 180] on span "By clicking "Approve," I confirm that I have reviewed this marketing material a…" at bounding box center [283, 178] width 186 height 20
click at [384, 149] on div "**********" at bounding box center [283, 142] width 212 height 113
click at [364, 214] on button "Approve" at bounding box center [368, 212] width 27 height 12
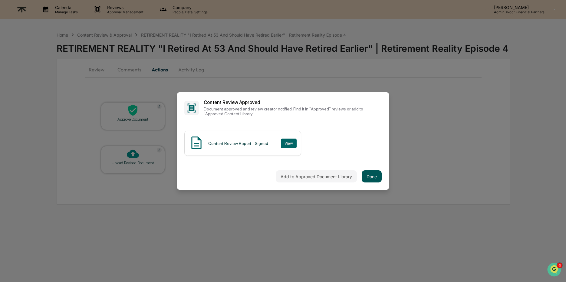
click at [375, 175] on button "Done" at bounding box center [372, 176] width 20 height 12
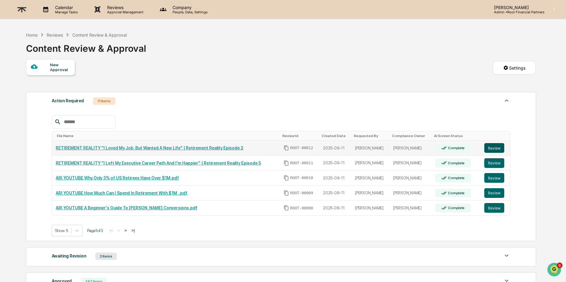
click at [499, 148] on button "Review" at bounding box center [494, 148] width 20 height 10
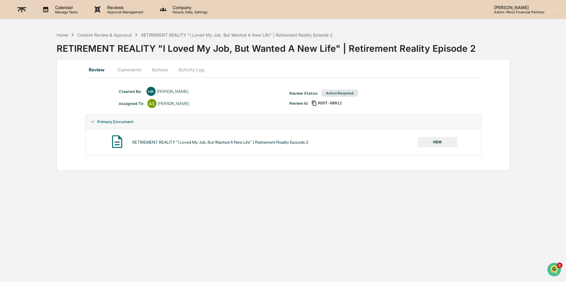
click at [441, 139] on button "VIEW" at bounding box center [437, 142] width 39 height 10
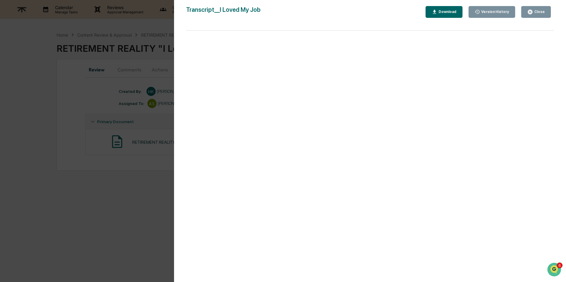
click at [438, 11] on div "Download" at bounding box center [446, 12] width 19 height 4
click at [543, 12] on div "Close" at bounding box center [539, 12] width 12 height 4
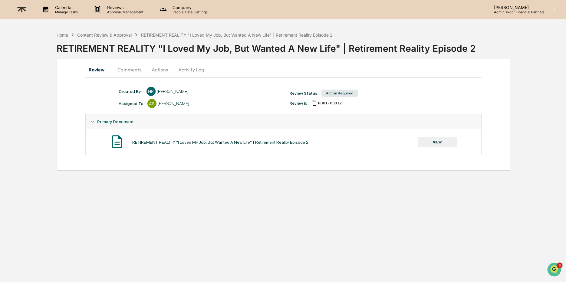
click at [157, 69] on button "Actions" at bounding box center [159, 69] width 27 height 15
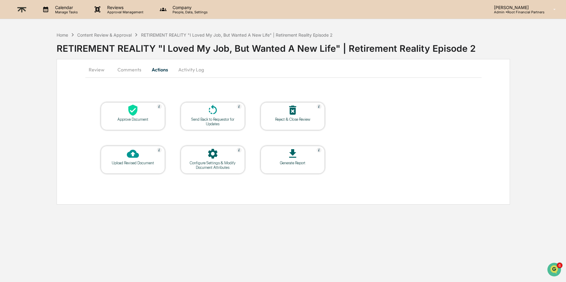
click at [224, 119] on div "Send Back to Requestor for Updates" at bounding box center [212, 121] width 54 height 9
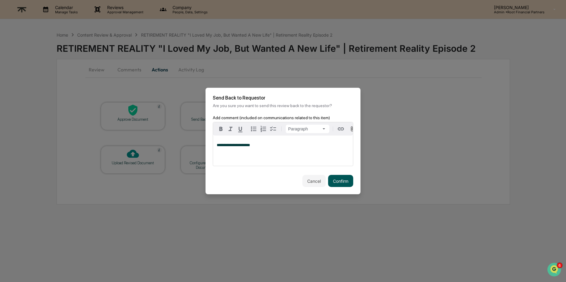
click at [348, 183] on button "Confirm" at bounding box center [340, 181] width 25 height 12
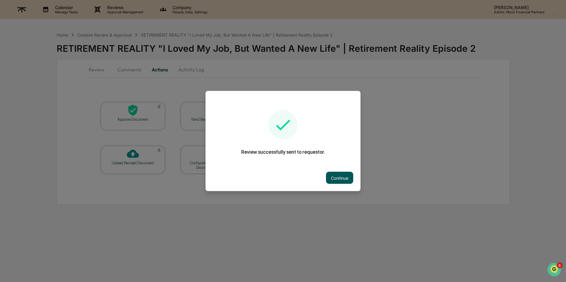
click at [336, 176] on button "Continue" at bounding box center [339, 178] width 27 height 12
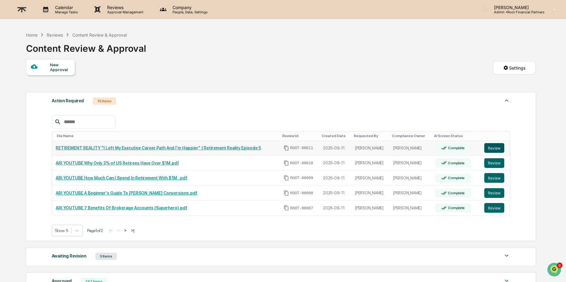
click at [498, 149] on button "Review" at bounding box center [494, 148] width 20 height 10
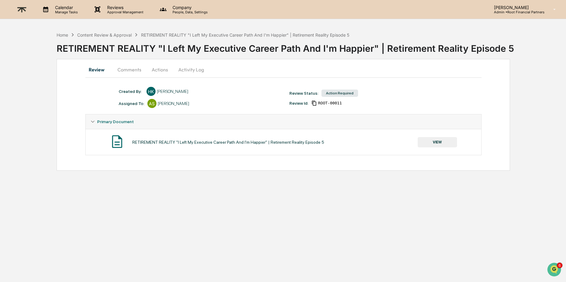
click at [433, 143] on button "VIEW" at bounding box center [437, 142] width 39 height 10
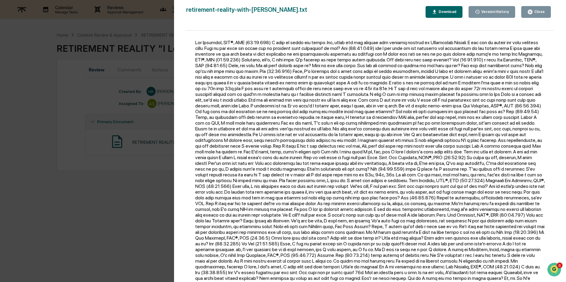
click at [451, 12] on div "Download" at bounding box center [446, 12] width 19 height 4
click at [535, 13] on div "Close" at bounding box center [539, 12] width 12 height 4
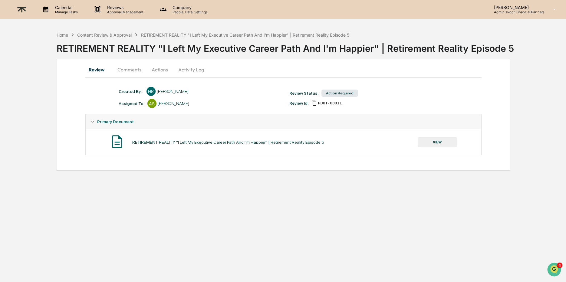
click at [131, 67] on button "Comments" at bounding box center [130, 69] width 34 height 15
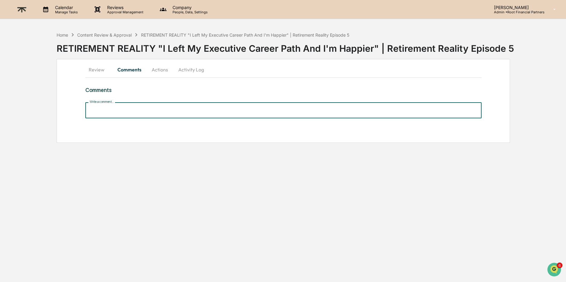
click at [130, 110] on input "Write a comment..." at bounding box center [283, 110] width 396 height 16
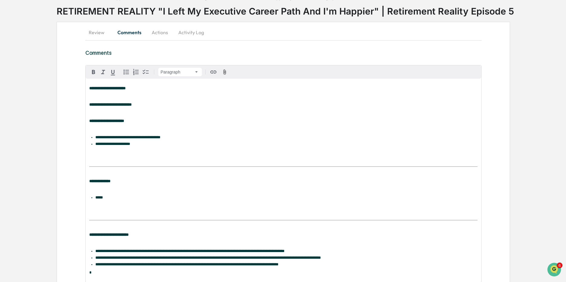
scroll to position [88, 0]
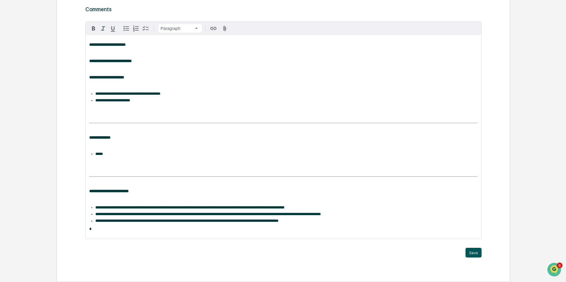
click at [467, 249] on button "Save" at bounding box center [473, 253] width 16 height 10
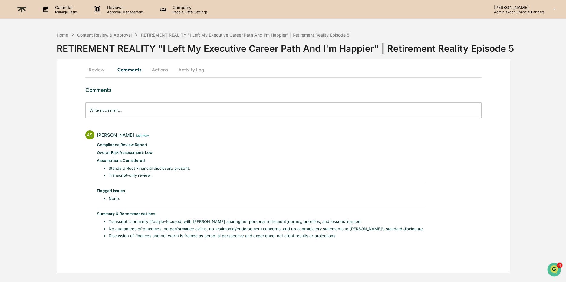
click at [162, 66] on button "Actions" at bounding box center [159, 69] width 27 height 15
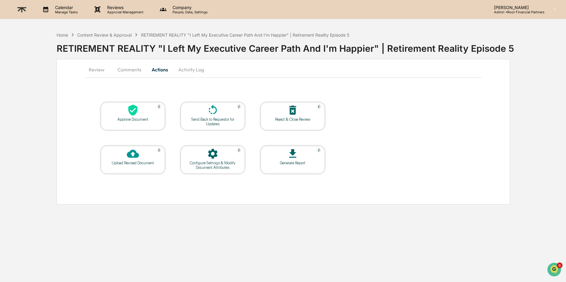
click at [131, 113] on icon at bounding box center [132, 110] width 9 height 11
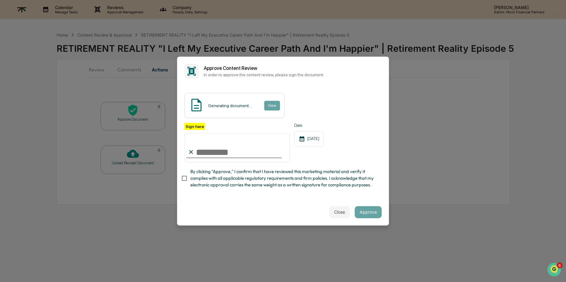
type input "**********"
click at [259, 185] on span "By clicking "Approve," I confirm that I have reviewed this marketing material a…" at bounding box center [283, 178] width 186 height 20
click at [382, 215] on div "Close Approve" at bounding box center [283, 212] width 212 height 27
click at [259, 212] on div "Close Approve" at bounding box center [283, 212] width 212 height 27
click at [372, 210] on button "Approve" at bounding box center [368, 212] width 27 height 12
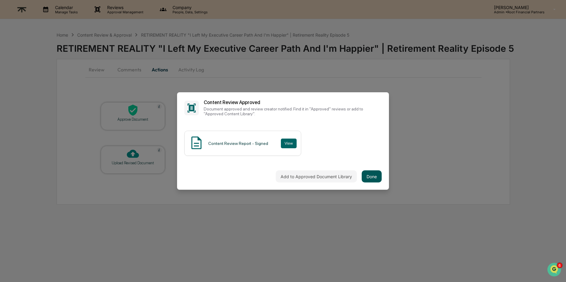
click at [373, 175] on button "Done" at bounding box center [372, 176] width 20 height 12
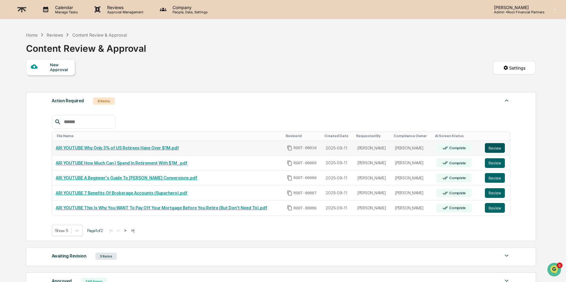
click at [495, 148] on button "Review" at bounding box center [495, 148] width 20 height 10
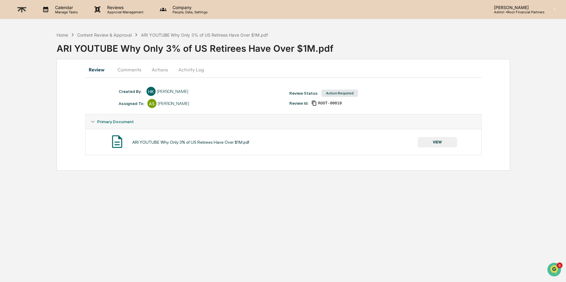
click at [436, 141] on button "VIEW" at bounding box center [437, 142] width 39 height 10
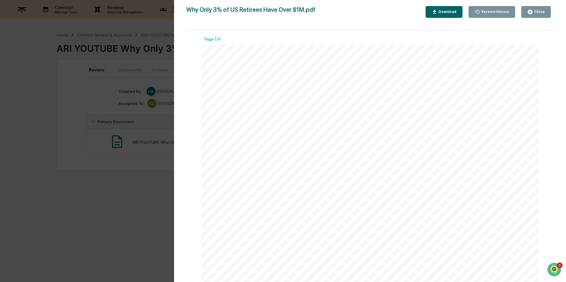
click at [441, 15] on button "Download" at bounding box center [443, 12] width 37 height 12
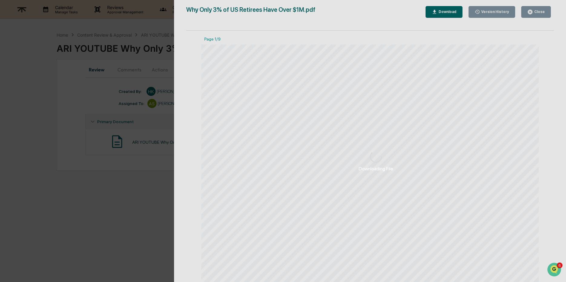
click at [441, 6] on div "Downloading File" at bounding box center [376, 161] width 404 height 322
click at [445, 12] on div "Downloading File" at bounding box center [376, 161] width 404 height 322
click at [431, 10] on div "Downloading File" at bounding box center [376, 161] width 404 height 322
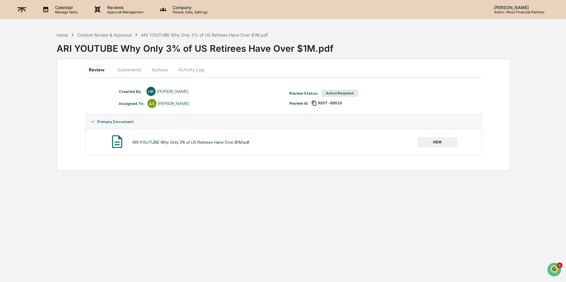
click at [443, 139] on button "VIEW" at bounding box center [437, 142] width 39 height 10
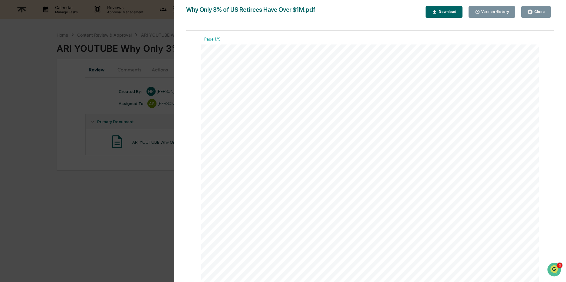
click at [444, 11] on div "Download" at bounding box center [446, 12] width 19 height 4
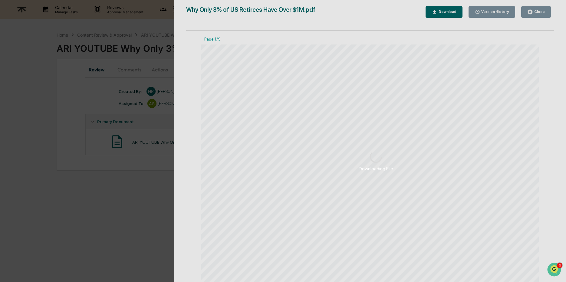
click at [445, 12] on div "Downloading File" at bounding box center [376, 161] width 404 height 322
click at [392, 107] on div "Downloading File" at bounding box center [376, 161] width 404 height 322
click at [535, 12] on div "Downloading File" at bounding box center [376, 161] width 404 height 322
click at [382, 95] on div "Downloading File" at bounding box center [376, 161] width 404 height 322
click at [52, 222] on div "Downloading File Version History [DATE] 06:25 PM [PERSON_NAME] Why Only 3% of U…" at bounding box center [283, 141] width 566 height 282
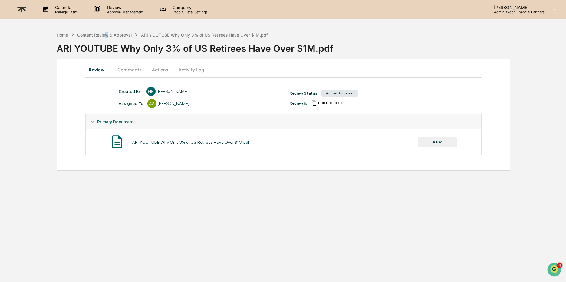
click at [107, 33] on div "Content Review & Approval" at bounding box center [104, 34] width 54 height 5
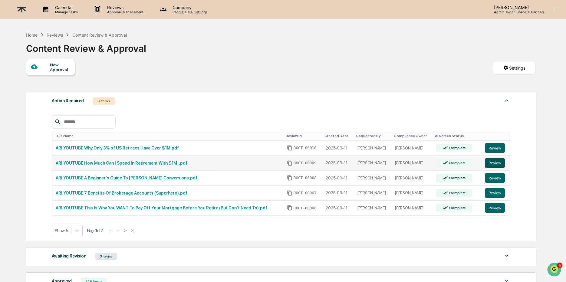
click at [500, 165] on button "Review" at bounding box center [495, 163] width 20 height 10
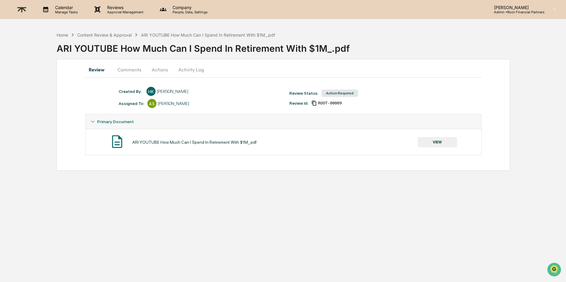
click at [439, 141] on button "VIEW" at bounding box center [437, 142] width 39 height 10
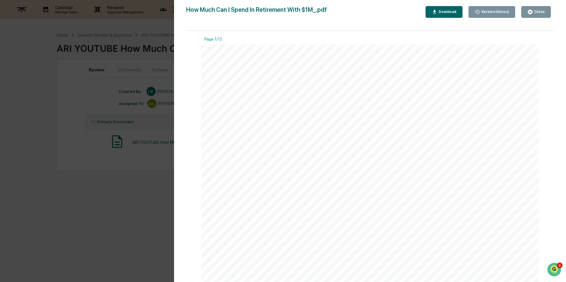
click at [444, 11] on div "Download" at bounding box center [446, 12] width 19 height 4
click at [533, 12] on div "Close" at bounding box center [539, 12] width 12 height 4
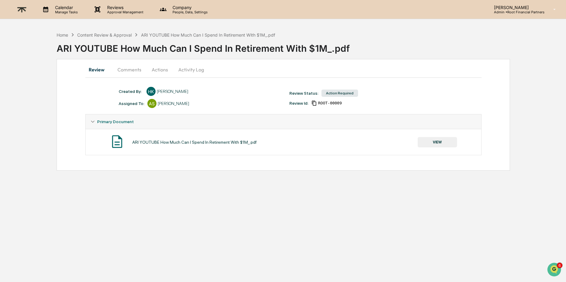
click at [122, 64] on button "Comments" at bounding box center [130, 69] width 34 height 15
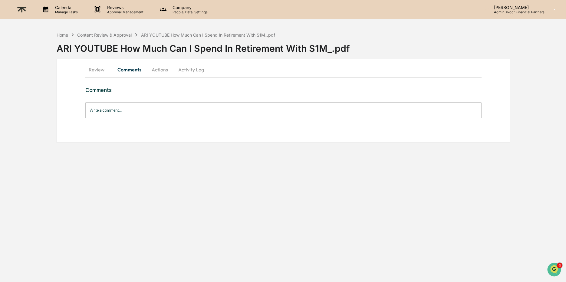
click at [139, 110] on input "Write a comment..." at bounding box center [283, 110] width 396 height 16
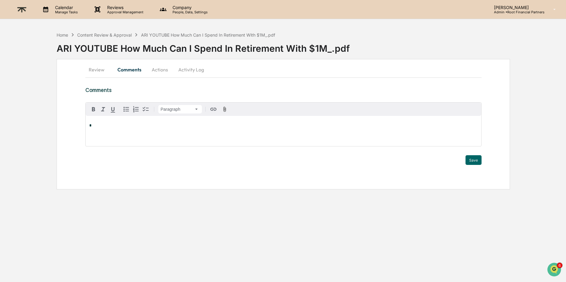
click at [120, 132] on div "*" at bounding box center [283, 131] width 395 height 30
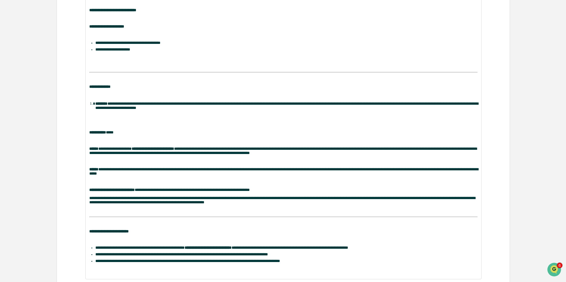
scroll to position [182, 0]
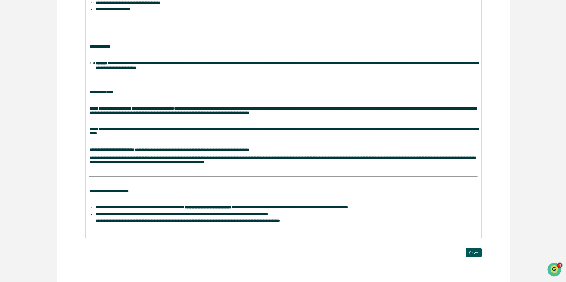
click at [470, 252] on button "Save" at bounding box center [473, 253] width 16 height 10
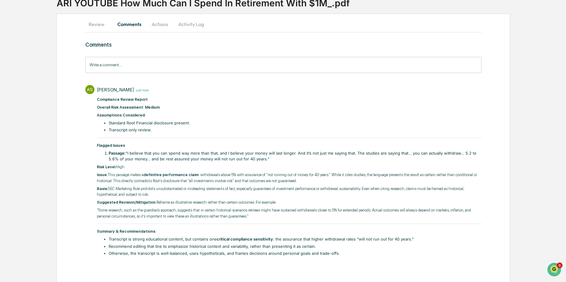
scroll to position [0, 0]
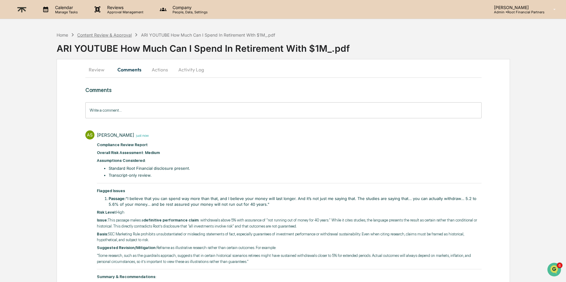
click at [112, 34] on div "Content Review & Approval" at bounding box center [104, 34] width 54 height 5
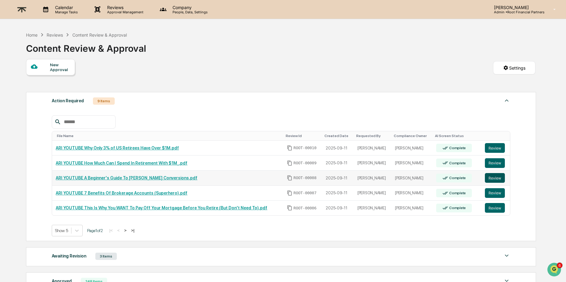
click at [499, 174] on button "Review" at bounding box center [495, 178] width 20 height 10
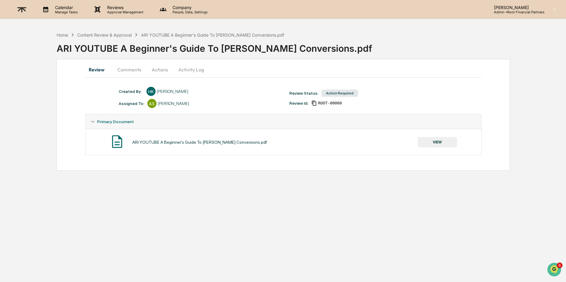
click at [435, 141] on button "VIEW" at bounding box center [437, 142] width 39 height 10
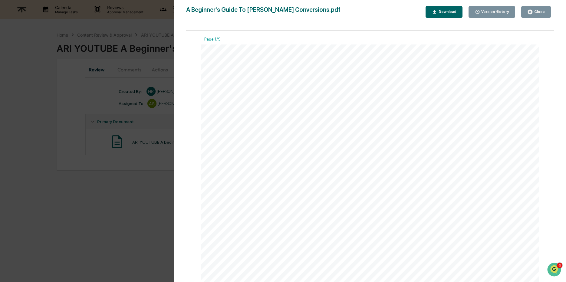
click at [447, 8] on button "Download" at bounding box center [443, 12] width 37 height 12
click at [542, 12] on div "Close" at bounding box center [539, 12] width 12 height 4
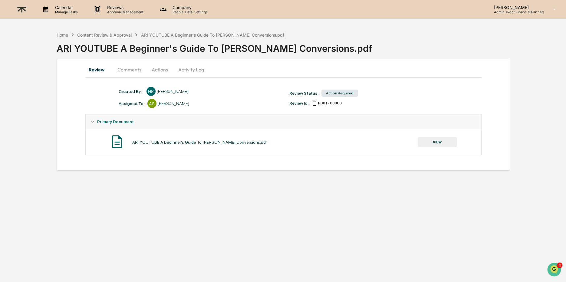
click at [101, 34] on div "Content Review & Approval" at bounding box center [104, 34] width 54 height 5
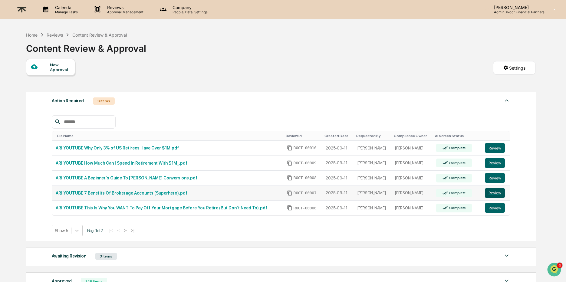
click at [494, 192] on button "Review" at bounding box center [495, 193] width 20 height 10
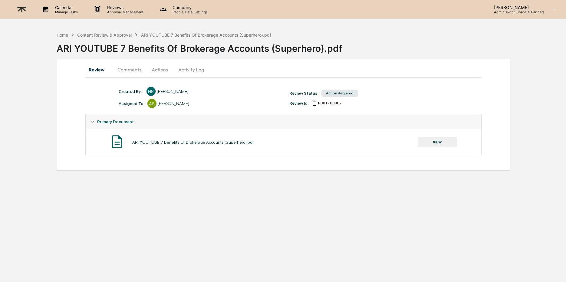
click at [435, 142] on button "VIEW" at bounding box center [437, 142] width 39 height 10
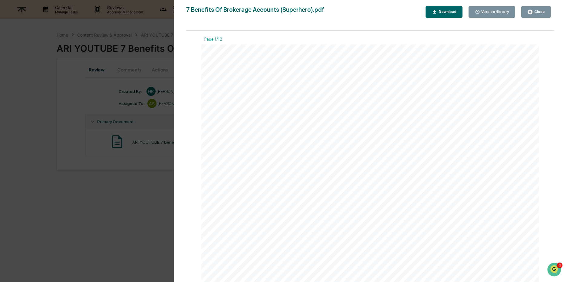
click at [443, 11] on div "Download" at bounding box center [446, 12] width 19 height 4
click at [535, 13] on div "Close" at bounding box center [539, 12] width 12 height 4
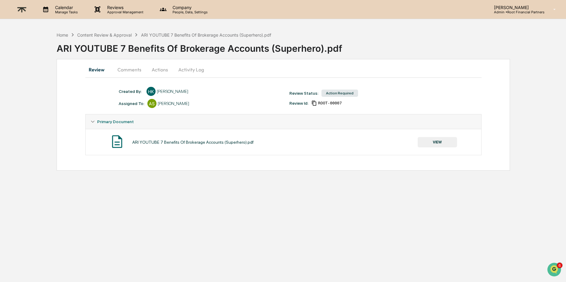
click at [123, 63] on button "Comments" at bounding box center [130, 69] width 34 height 15
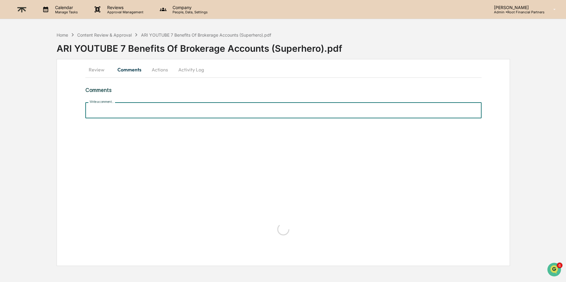
click at [151, 107] on input "Write a comment..." at bounding box center [283, 110] width 396 height 16
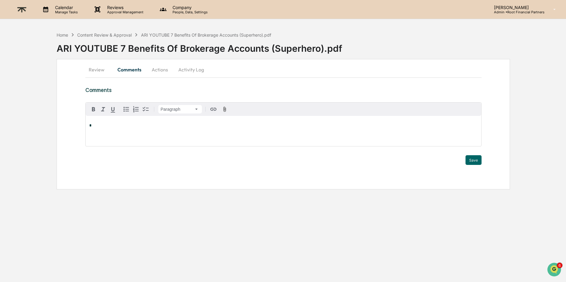
click at [137, 125] on p "*" at bounding box center [283, 125] width 388 height 4
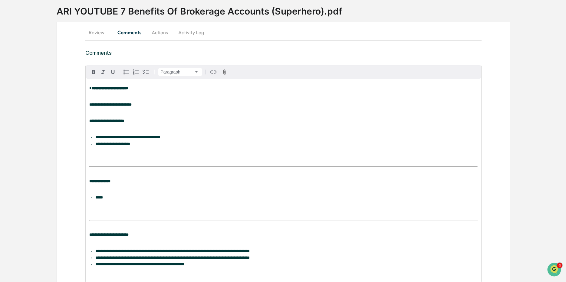
scroll to position [88, 0]
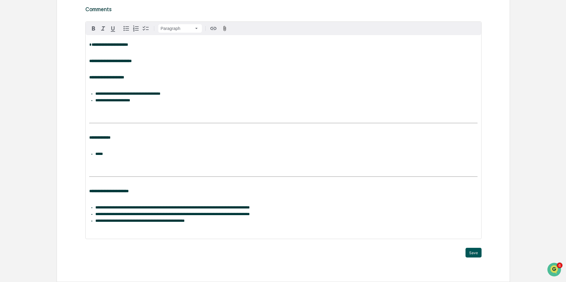
click at [476, 249] on button "Save" at bounding box center [473, 253] width 16 height 10
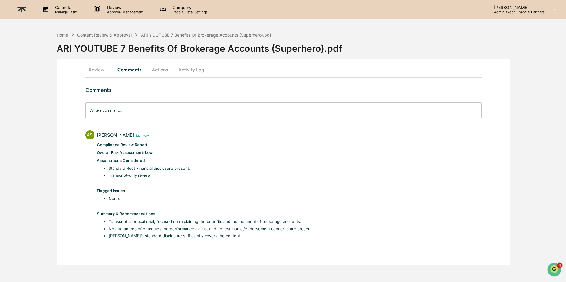
click at [161, 70] on button "Actions" at bounding box center [159, 69] width 27 height 15
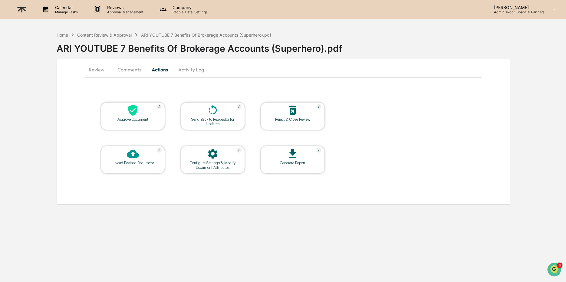
click at [134, 108] on icon at bounding box center [133, 110] width 12 height 12
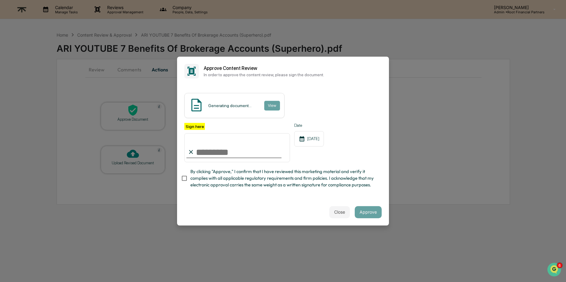
type input "**********"
click at [248, 184] on span "By clicking "Approve," I confirm that I have reviewed this marketing material a…" at bounding box center [283, 178] width 186 height 20
click at [361, 209] on button "Approve" at bounding box center [368, 212] width 27 height 12
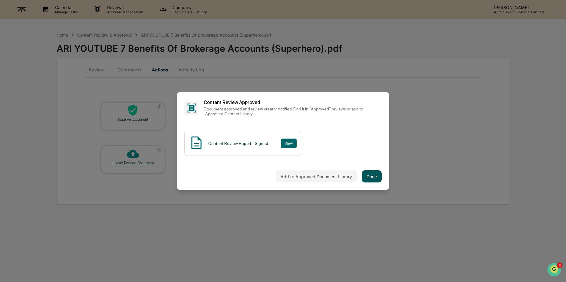
click at [374, 172] on button "Done" at bounding box center [372, 176] width 20 height 12
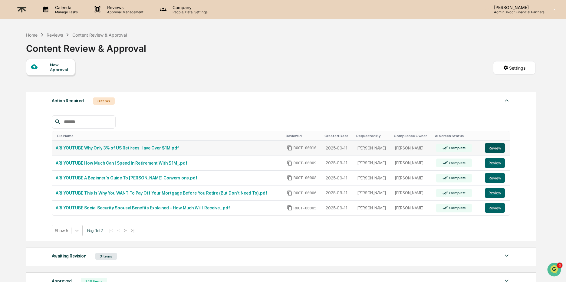
click at [494, 147] on button "Review" at bounding box center [495, 148] width 20 height 10
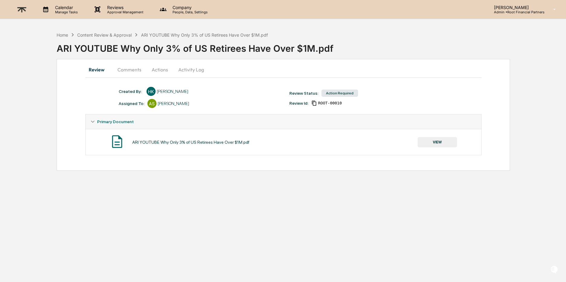
click at [451, 142] on button "VIEW" at bounding box center [437, 142] width 39 height 10
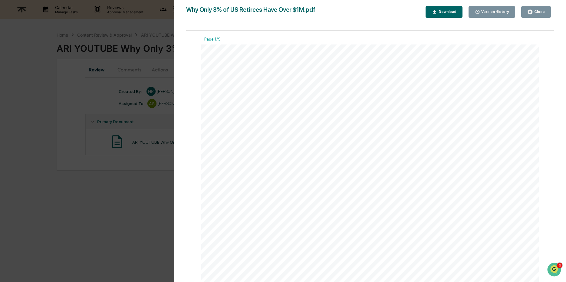
click at [441, 10] on div "Download" at bounding box center [446, 12] width 19 height 4
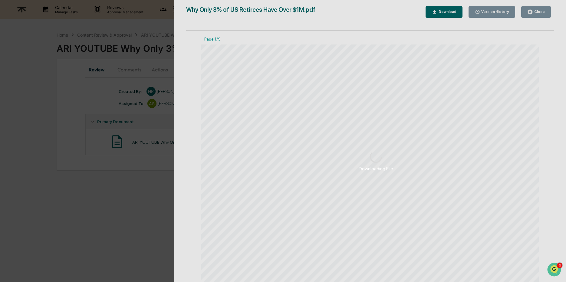
click at [447, 10] on div "Downloading File" at bounding box center [376, 161] width 404 height 322
click at [435, 163] on div "Downloading File" at bounding box center [376, 161] width 404 height 322
click at [529, 8] on div "Downloading File" at bounding box center [376, 161] width 404 height 322
click at [534, 13] on div "Downloading File" at bounding box center [376, 161] width 404 height 322
click at [160, 116] on div "Downloading File Version History [DATE] 06:25 PM [PERSON_NAME] Why Only 3% of U…" at bounding box center [283, 141] width 566 height 282
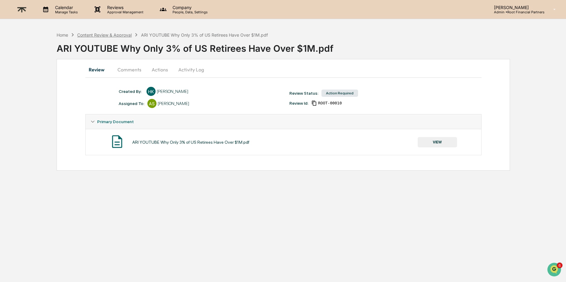
click at [115, 37] on div "Content Review & Approval" at bounding box center [104, 34] width 54 height 5
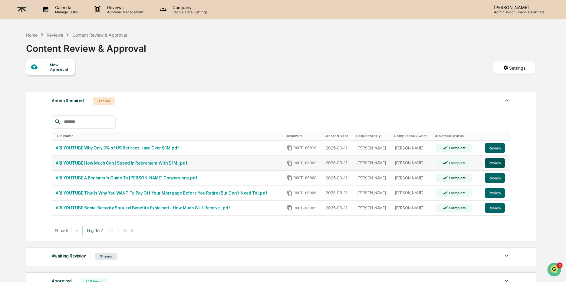
click at [492, 164] on button "Review" at bounding box center [495, 163] width 20 height 10
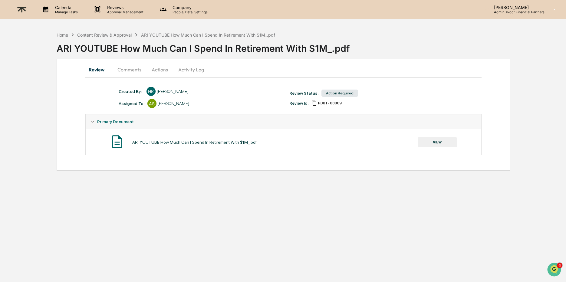
click at [115, 34] on div "Content Review & Approval" at bounding box center [104, 34] width 54 height 5
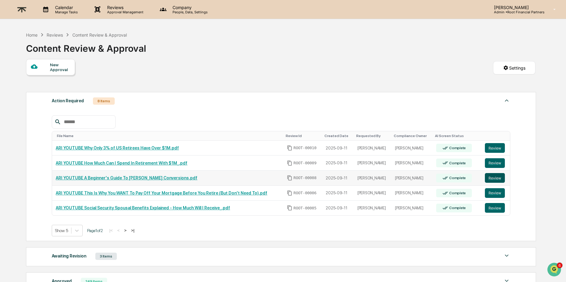
click at [496, 175] on button "Review" at bounding box center [495, 178] width 20 height 10
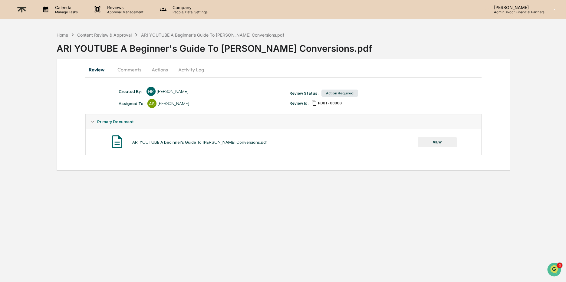
click at [442, 139] on button "VIEW" at bounding box center [437, 142] width 39 height 10
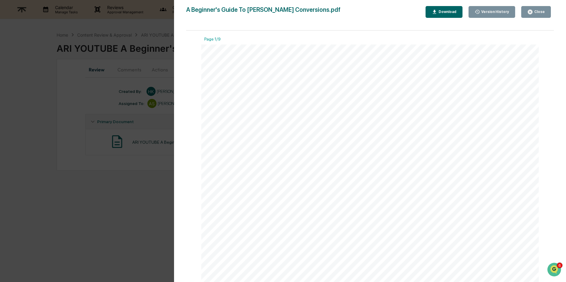
click at [444, 10] on div "Download" at bounding box center [446, 12] width 19 height 4
click at [533, 10] on div "Close" at bounding box center [539, 12] width 12 height 4
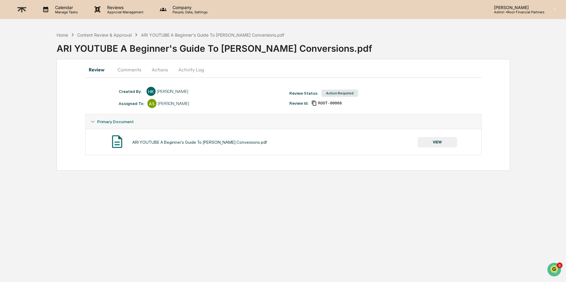
click at [127, 70] on button "Comments" at bounding box center [130, 69] width 34 height 15
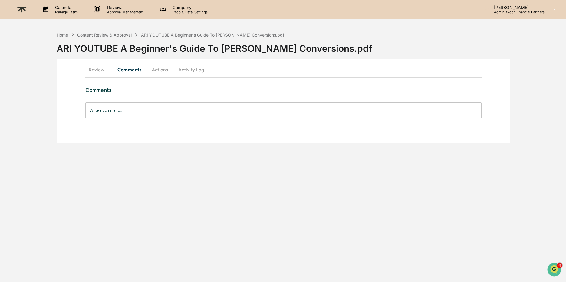
click at [143, 109] on input "Write a comment..." at bounding box center [283, 110] width 396 height 16
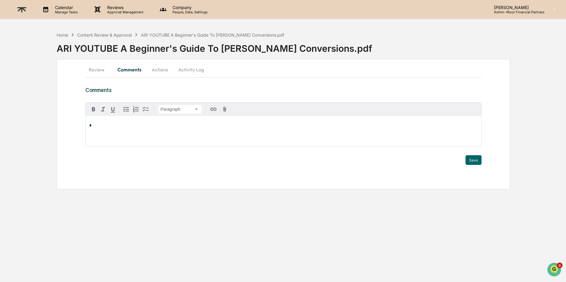
click at [138, 123] on p "*" at bounding box center [283, 125] width 388 height 4
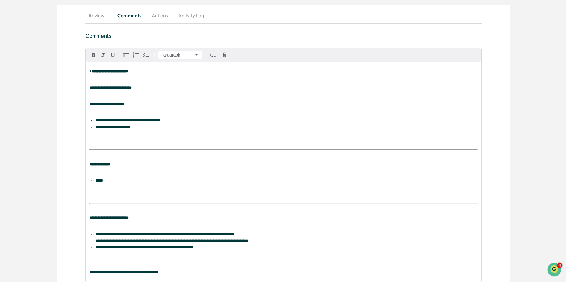
scroll to position [104, 0]
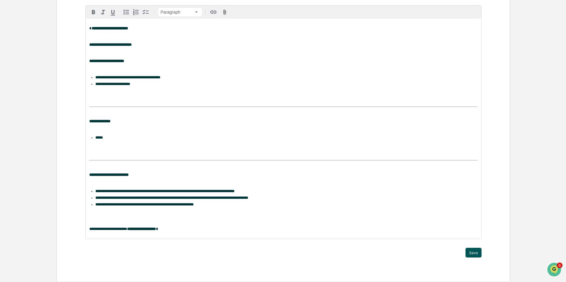
click at [471, 250] on button "Save" at bounding box center [473, 253] width 16 height 10
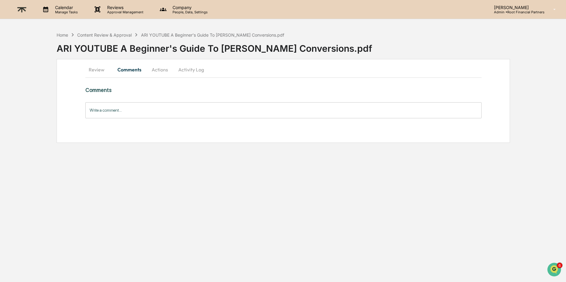
scroll to position [0, 0]
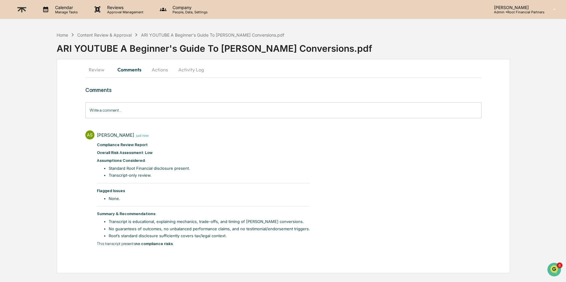
click at [164, 67] on button "Actions" at bounding box center [159, 69] width 27 height 15
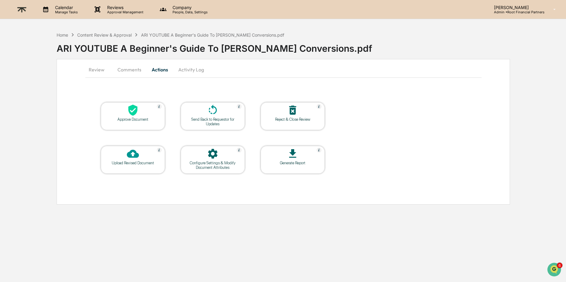
click at [130, 107] on icon at bounding box center [132, 110] width 9 height 11
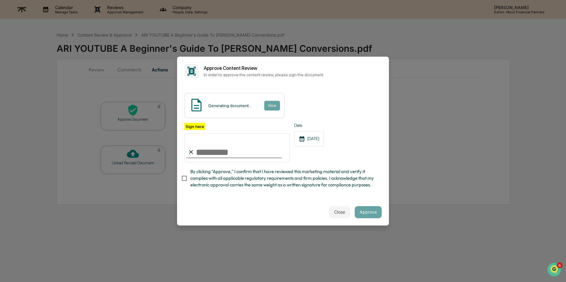
type input "**********"
click at [284, 172] on span "By clicking "Approve," I confirm that I have reviewed this marketing material a…" at bounding box center [283, 178] width 186 height 20
click at [366, 211] on button "Approve" at bounding box center [368, 212] width 27 height 12
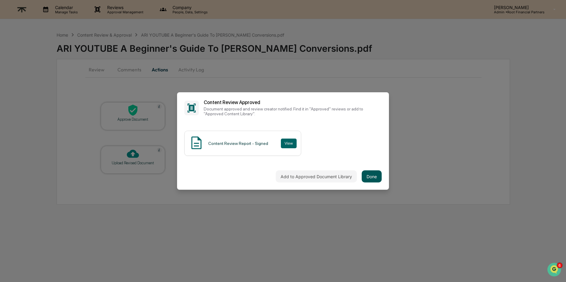
click at [376, 176] on button "Done" at bounding box center [372, 176] width 20 height 12
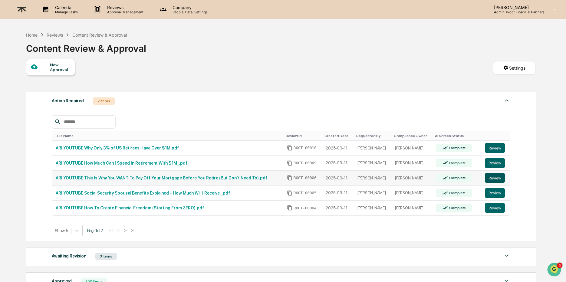
click at [494, 173] on button "Review" at bounding box center [495, 178] width 20 height 10
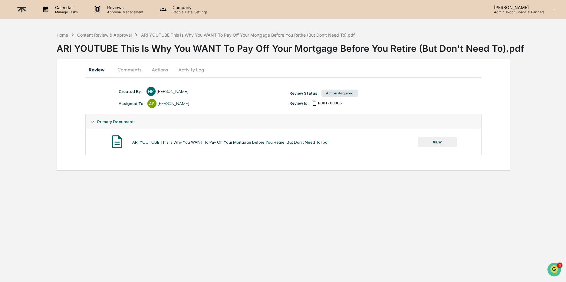
click at [436, 135] on div "ARI YOUTUBE This Is Why You WANT To Pay Off Your Mortgage Before You Retire (Bu…" at bounding box center [283, 142] width 386 height 16
click at [442, 142] on button "VIEW" at bounding box center [437, 142] width 39 height 10
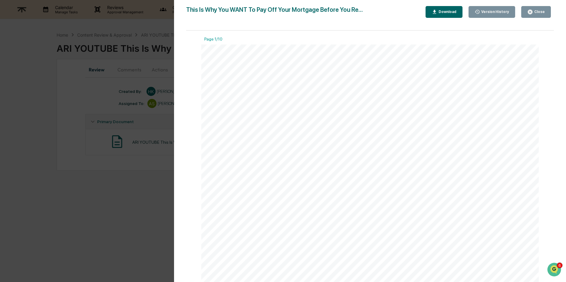
click at [441, 8] on button "Download" at bounding box center [443, 12] width 37 height 12
click at [534, 12] on div "Close" at bounding box center [539, 12] width 12 height 4
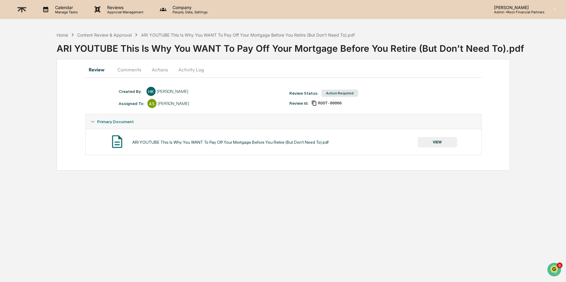
click at [125, 72] on button "Comments" at bounding box center [130, 69] width 34 height 15
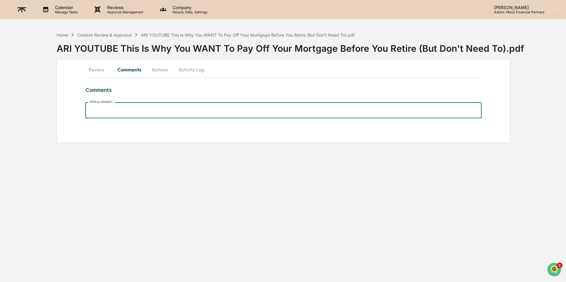
click at [147, 114] on input "Write a comment..." at bounding box center [283, 110] width 396 height 16
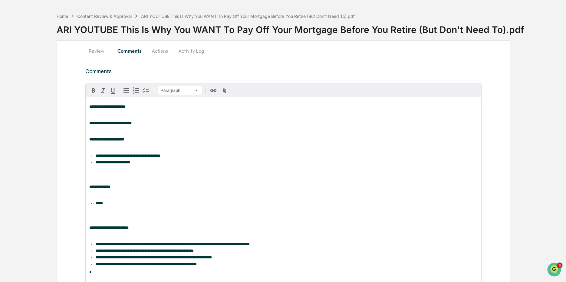
scroll to position [69, 0]
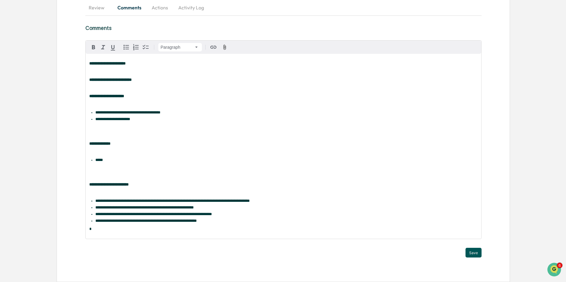
click at [477, 253] on button "Save" at bounding box center [473, 253] width 16 height 10
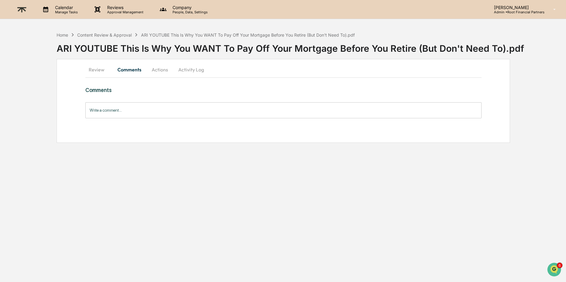
scroll to position [0, 0]
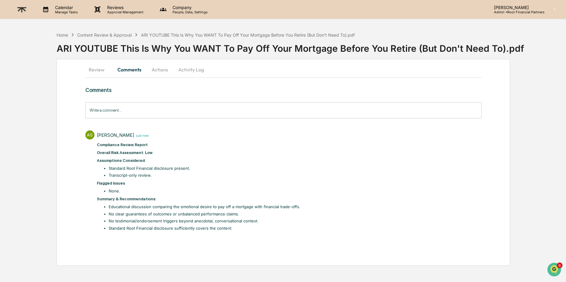
click at [156, 68] on button "Actions" at bounding box center [159, 69] width 27 height 15
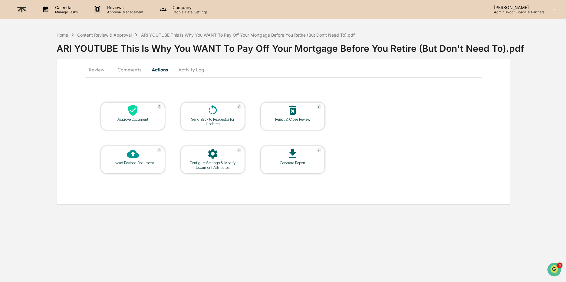
click at [132, 115] on icon at bounding box center [132, 110] width 9 height 11
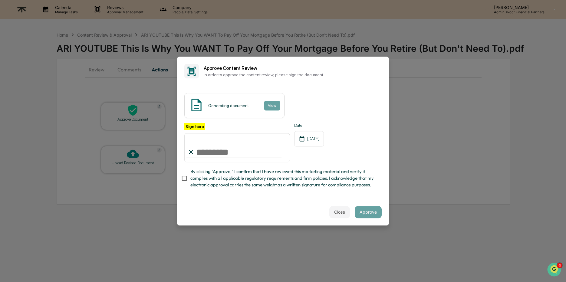
type input "**********"
click at [212, 171] on span "By clicking "Approve," I confirm that I have reviewed this marketing material a…" at bounding box center [283, 178] width 186 height 20
click at [327, 178] on span "By clicking "Approve," I confirm that I have reviewed this marketing material a…" at bounding box center [283, 178] width 186 height 20
click at [293, 187] on span "By clicking "Approve," I confirm that I have reviewed this marketing material a…" at bounding box center [283, 178] width 186 height 20
click at [370, 212] on button "Approve" at bounding box center [368, 212] width 27 height 12
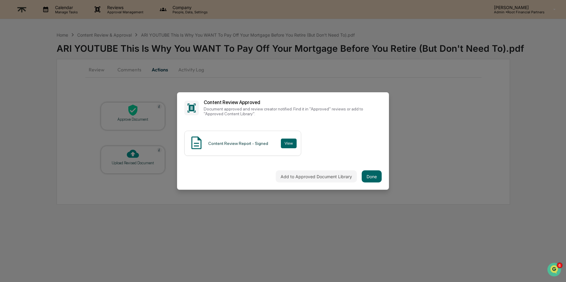
click at [379, 183] on div "Add to Approved Document Library Done" at bounding box center [283, 176] width 212 height 27
click at [377, 180] on button "Done" at bounding box center [372, 176] width 20 height 12
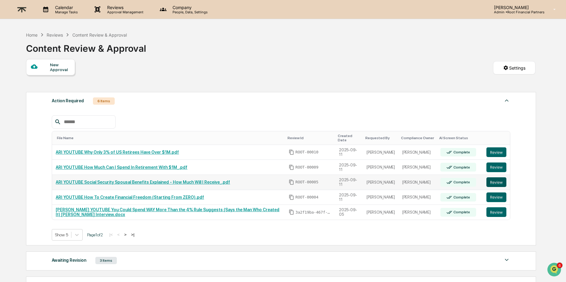
click at [493, 180] on button "Review" at bounding box center [496, 182] width 20 height 10
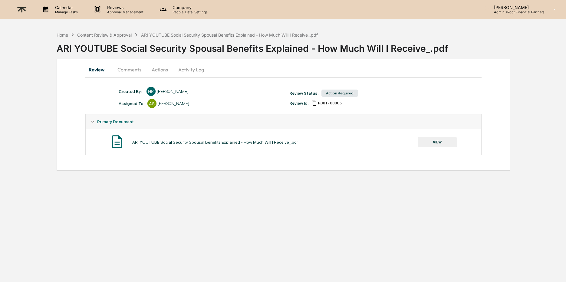
click at [442, 140] on button "VIEW" at bounding box center [437, 142] width 39 height 10
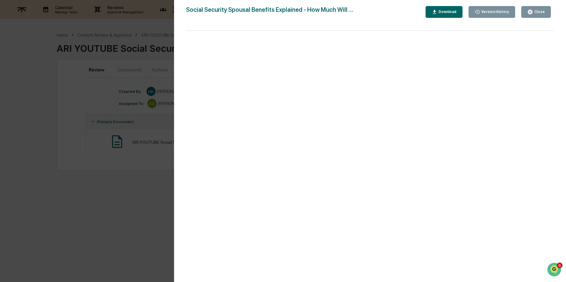
click at [437, 12] on div "Download" at bounding box center [446, 12] width 19 height 4
click at [533, 9] on icon "button" at bounding box center [530, 12] width 6 height 6
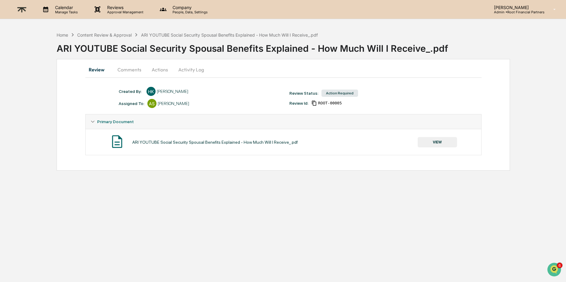
click at [125, 64] on button "Comments" at bounding box center [130, 69] width 34 height 15
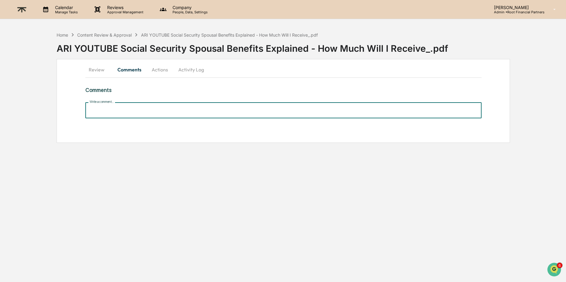
click at [151, 111] on input "Write a comment..." at bounding box center [283, 110] width 396 height 16
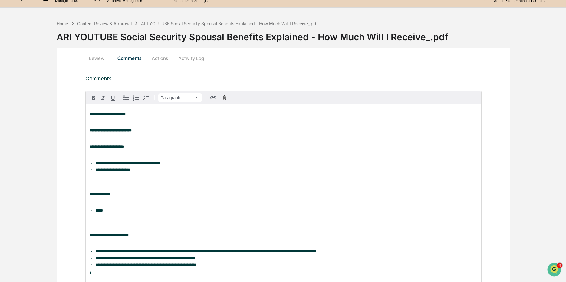
scroll to position [62, 0]
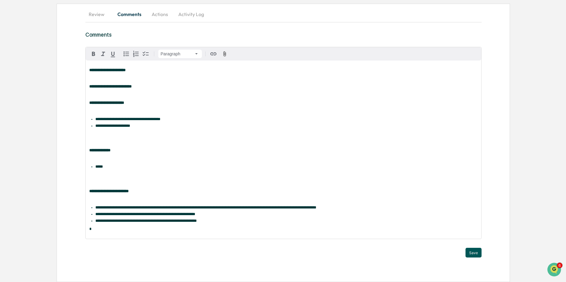
click at [477, 256] on button "Save" at bounding box center [473, 253] width 16 height 10
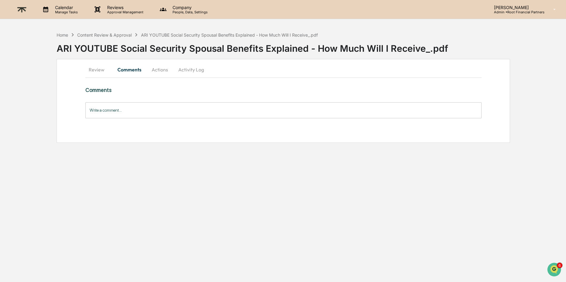
scroll to position [0, 0]
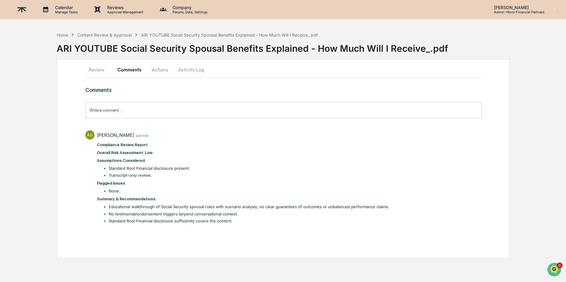
click at [156, 68] on button "Actions" at bounding box center [159, 69] width 27 height 15
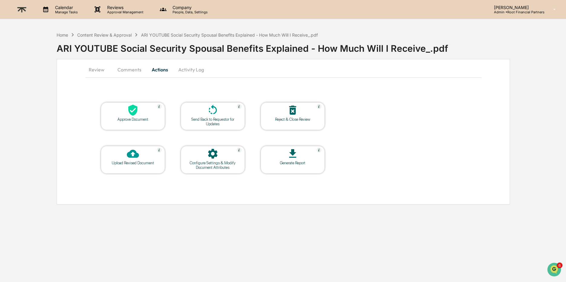
click at [123, 118] on div "Approve Document" at bounding box center [133, 119] width 54 height 5
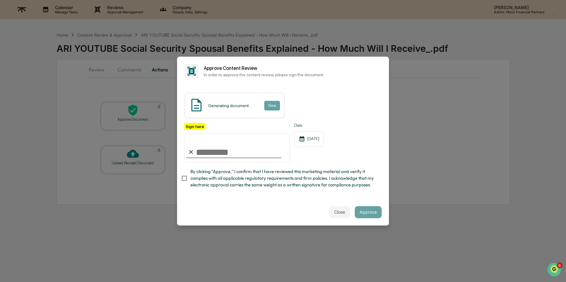
type input "**********"
click at [232, 179] on span "By clicking "Approve," I confirm that I have reviewed this marketing material a…" at bounding box center [283, 178] width 186 height 20
click at [384, 156] on div "**********" at bounding box center [283, 142] width 212 height 113
click at [366, 210] on button "Approve" at bounding box center [368, 212] width 27 height 12
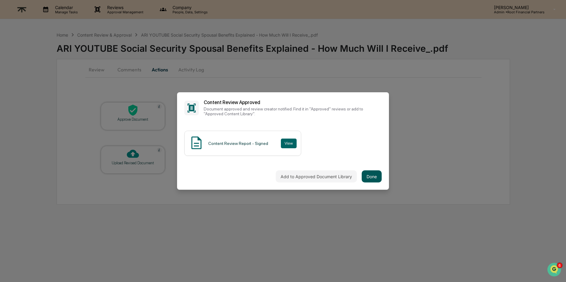
click at [373, 173] on button "Done" at bounding box center [372, 176] width 20 height 12
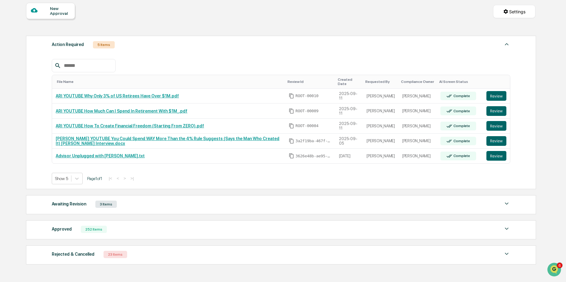
scroll to position [61, 0]
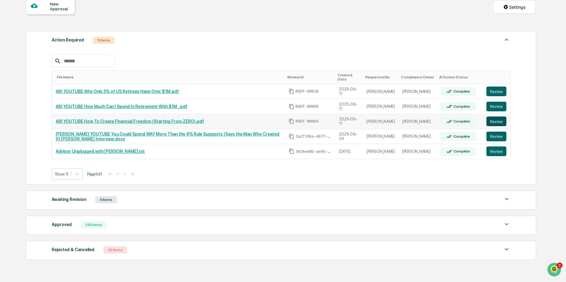
click at [497, 122] on button "Review" at bounding box center [496, 121] width 20 height 10
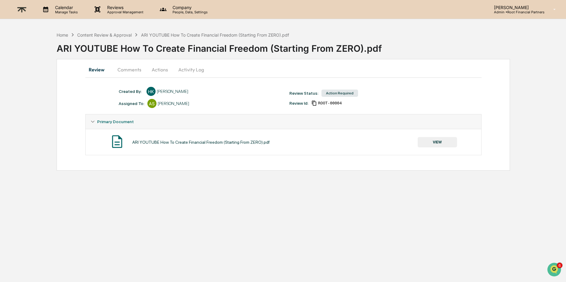
click at [438, 139] on button "VIEW" at bounding box center [437, 142] width 39 height 10
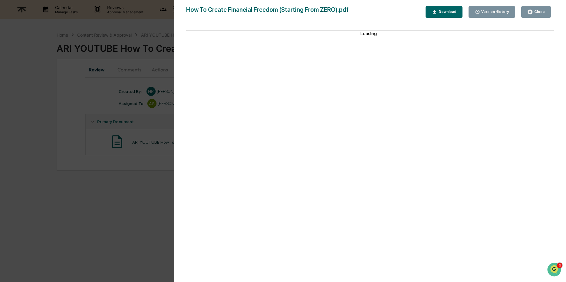
click at [441, 14] on div "Download" at bounding box center [443, 12] width 25 height 6
click at [531, 9] on button "Close" at bounding box center [536, 12] width 30 height 12
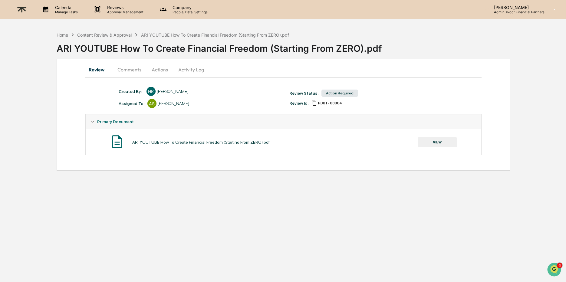
click at [131, 66] on button "Comments" at bounding box center [130, 69] width 34 height 15
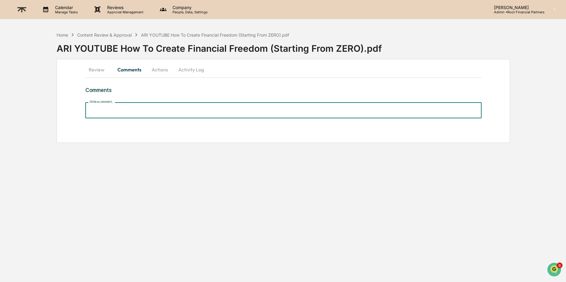
click at [164, 108] on input "Write a comment..." at bounding box center [283, 110] width 396 height 16
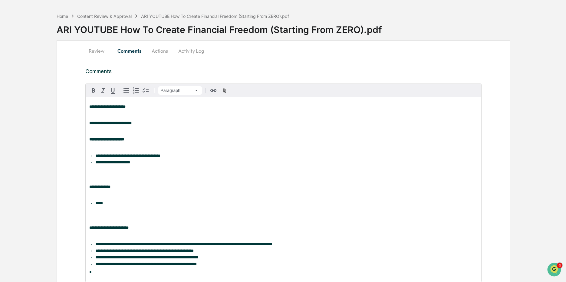
scroll to position [69, 0]
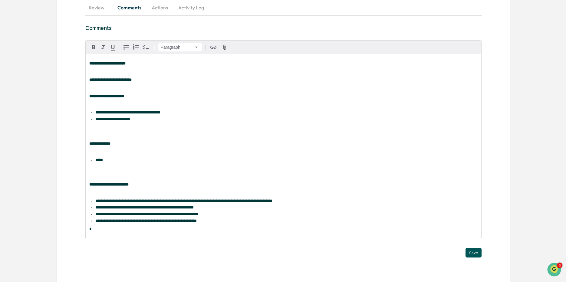
click at [473, 252] on button "Save" at bounding box center [473, 253] width 16 height 10
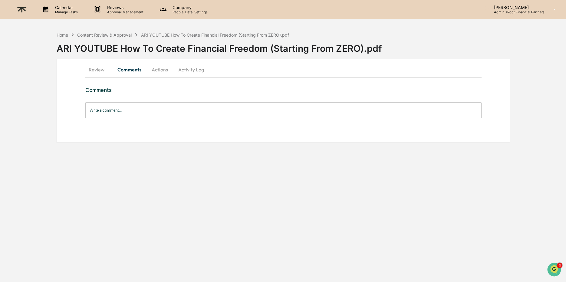
scroll to position [0, 0]
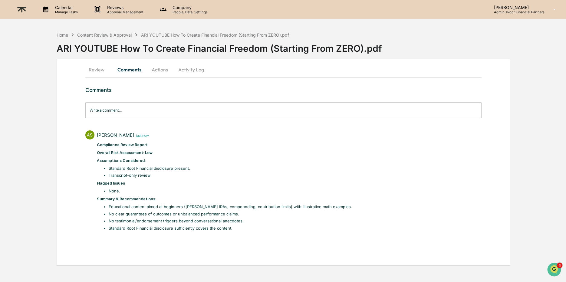
click at [160, 74] on button "Actions" at bounding box center [159, 69] width 27 height 15
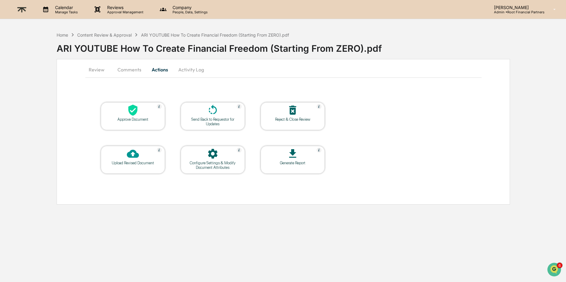
click at [135, 115] on icon at bounding box center [133, 110] width 12 height 12
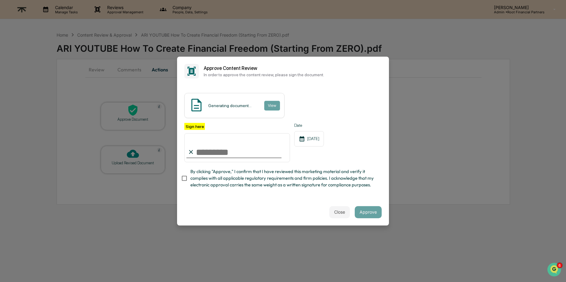
type input "**********"
click at [278, 174] on span "By clicking "Approve," I confirm that I have reviewed this marketing material a…" at bounding box center [283, 178] width 186 height 20
click at [366, 212] on button "Approve" at bounding box center [368, 212] width 27 height 12
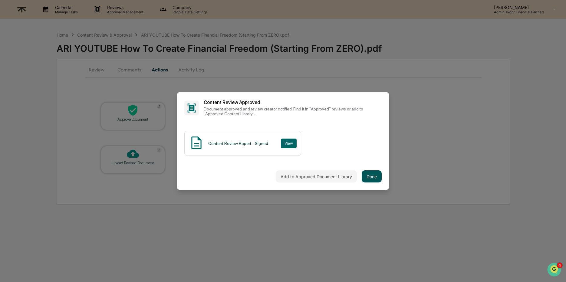
click at [373, 175] on button "Done" at bounding box center [372, 176] width 20 height 12
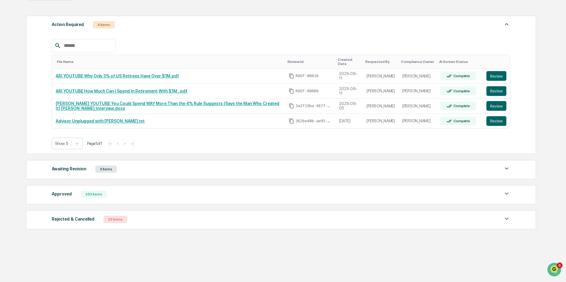
scroll to position [77, 0]
click at [492, 106] on button "Review" at bounding box center [496, 105] width 20 height 10
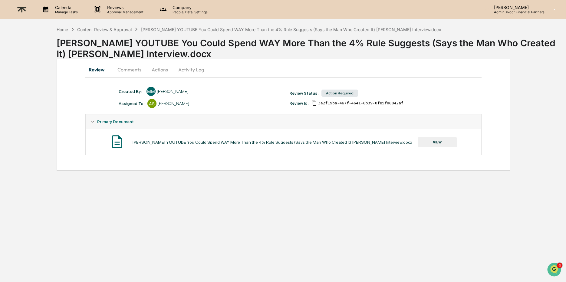
click at [165, 30] on div "[PERSON_NAME] YOUTUBE You Could Spend WAY More Than the 4% Rule Suggests (Says …" at bounding box center [291, 29] width 300 height 5
click at [126, 28] on div "Content Review & Approval" at bounding box center [104, 29] width 54 height 5
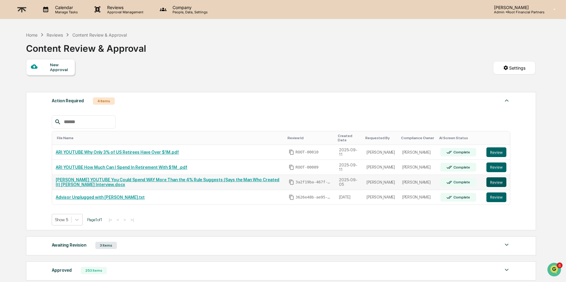
click at [494, 179] on button "Review" at bounding box center [496, 182] width 20 height 10
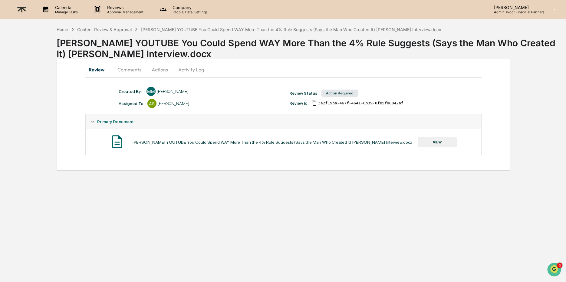
click at [440, 144] on button "VIEW" at bounding box center [437, 142] width 39 height 10
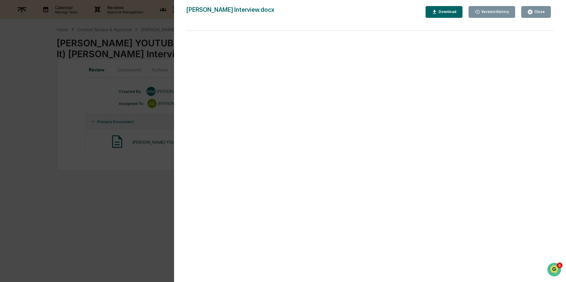
click at [437, 13] on div "Download" at bounding box center [446, 12] width 19 height 4
click at [538, 8] on button "Close" at bounding box center [536, 12] width 30 height 12
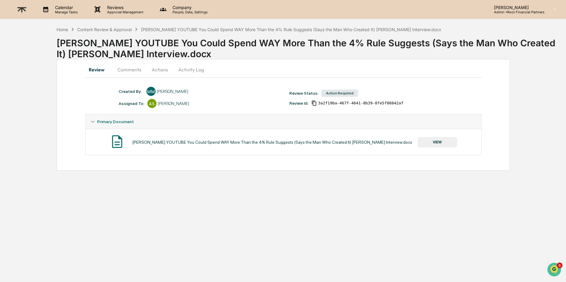
click at [127, 69] on button "Comments" at bounding box center [130, 69] width 34 height 15
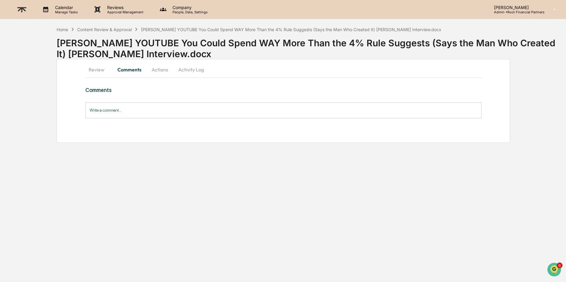
click at [140, 113] on input "Write a comment..." at bounding box center [283, 110] width 396 height 16
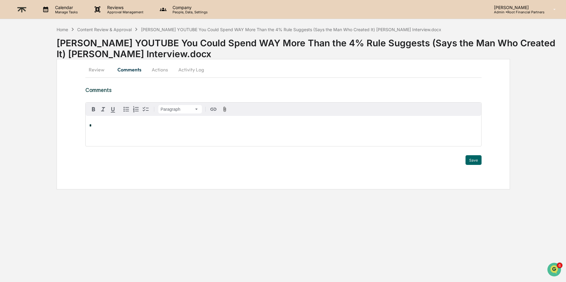
scroll to position [26, 0]
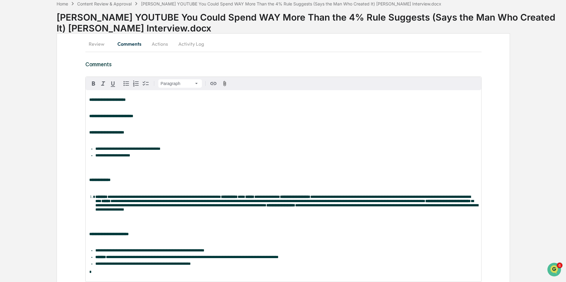
click at [159, 44] on button "Actions" at bounding box center [159, 44] width 27 height 15
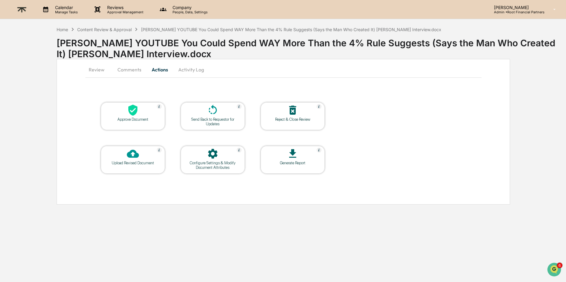
scroll to position [0, 0]
click at [127, 73] on button "Comments" at bounding box center [130, 69] width 34 height 15
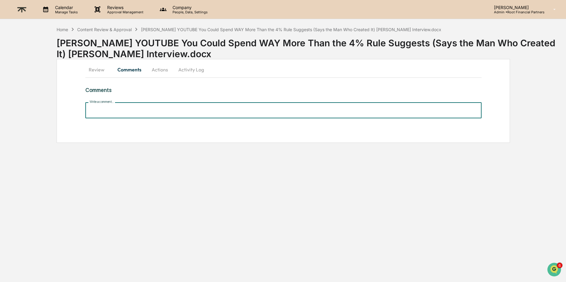
click at [130, 106] on input "Write a comment..." at bounding box center [283, 110] width 396 height 16
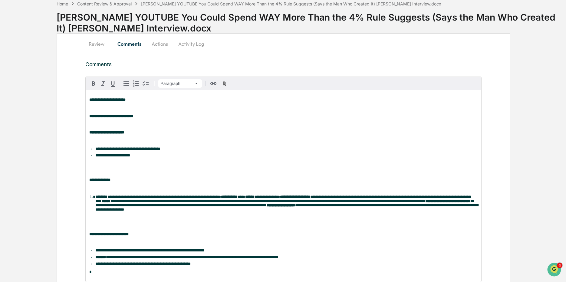
scroll to position [76, 0]
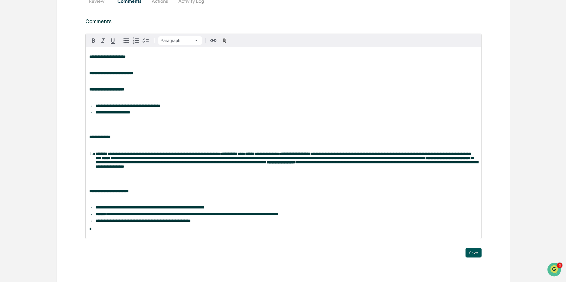
click at [472, 253] on button "Save" at bounding box center [473, 253] width 16 height 10
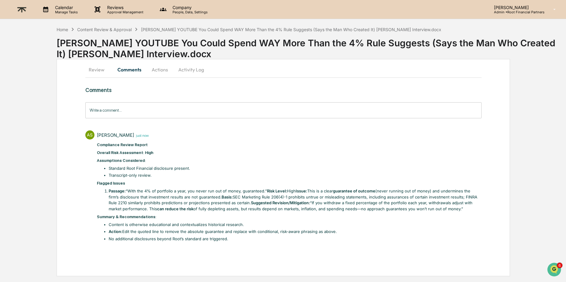
click at [159, 71] on button "Actions" at bounding box center [159, 69] width 27 height 15
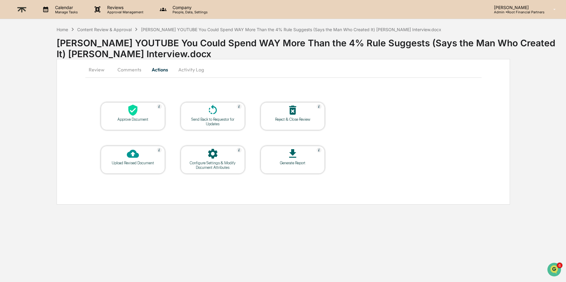
click at [208, 113] on icon at bounding box center [213, 110] width 12 height 12
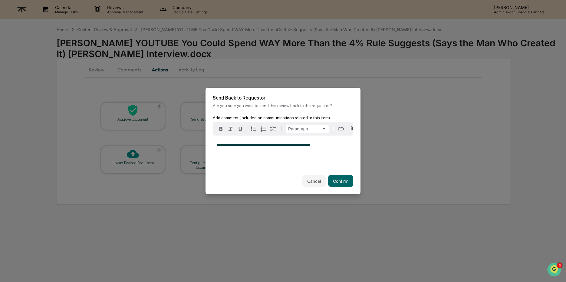
click at [354, 180] on div "Cancel Confirm" at bounding box center [282, 181] width 155 height 27
click at [342, 181] on button "Confirm" at bounding box center [340, 181] width 25 height 12
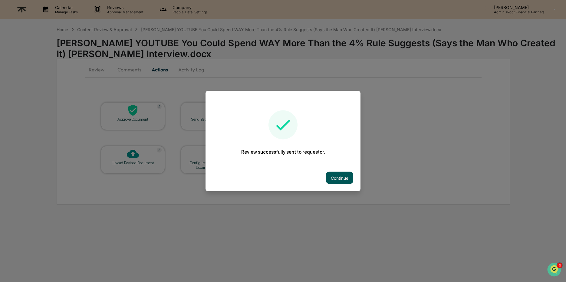
click at [344, 179] on button "Continue" at bounding box center [339, 178] width 27 height 12
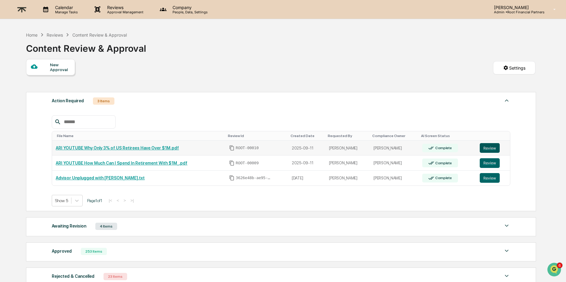
click at [492, 146] on button "Review" at bounding box center [490, 148] width 20 height 10
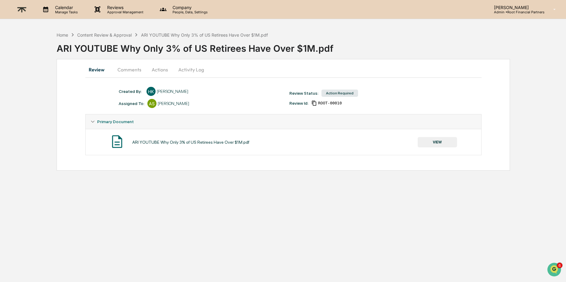
click at [437, 137] on button "VIEW" at bounding box center [437, 142] width 39 height 10
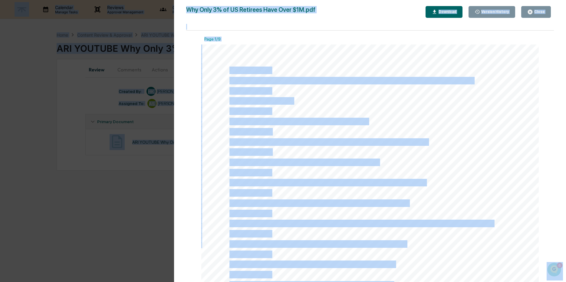
click at [229, 70] on div "00:00 - 00:03 Only 3% of retirees over age [DEMOGRAPHIC_DATA] have a million do…" at bounding box center [369, 282] width 337 height 477
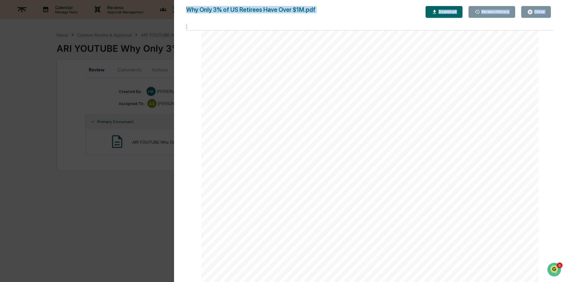
scroll to position [4219, 0]
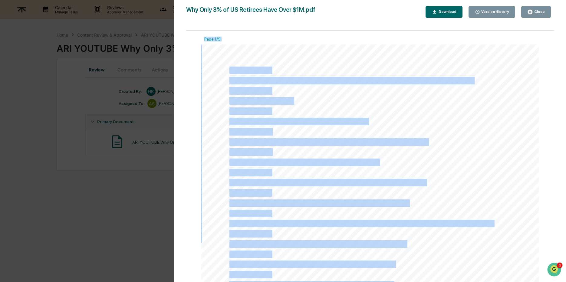
drag, startPoint x: 230, startPoint y: 70, endPoint x: 410, endPoint y: 276, distance: 273.4
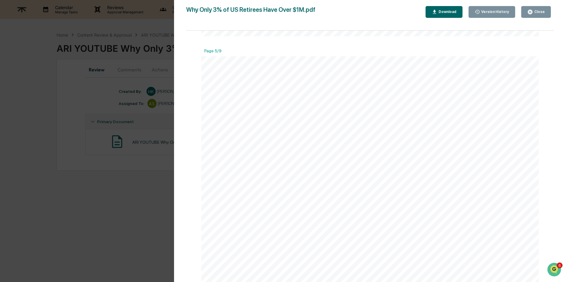
scroll to position [1940, 0]
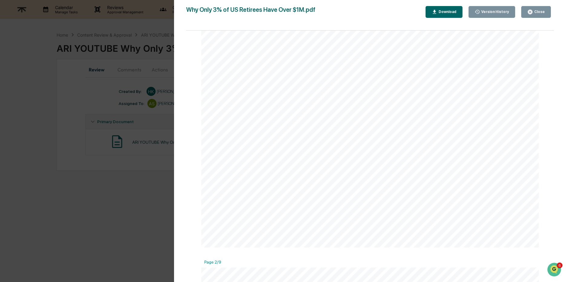
scroll to position [0, 0]
click at [229, 70] on div "00:00 - 00:03 Only 3% of retirees over age [DEMOGRAPHIC_DATA] have a million do…" at bounding box center [369, 282] width 337 height 477
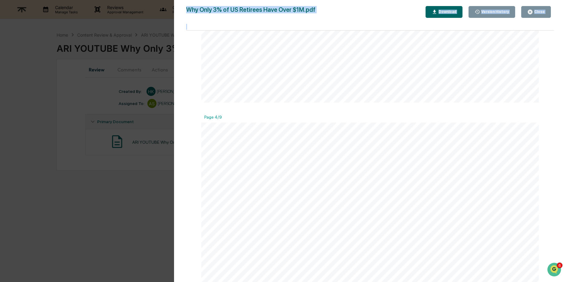
scroll to position [1815, 0]
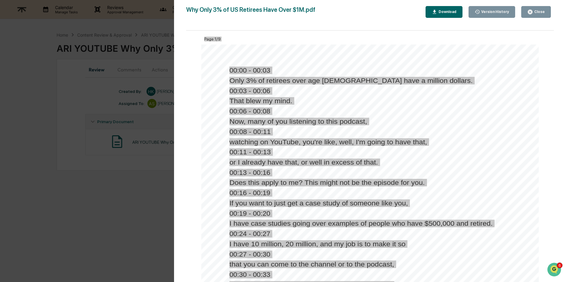
drag, startPoint x: 230, startPoint y: 69, endPoint x: 378, endPoint y: 251, distance: 234.0
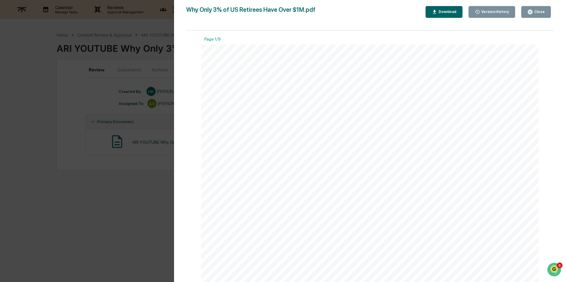
click at [440, 11] on div "Download" at bounding box center [446, 12] width 19 height 4
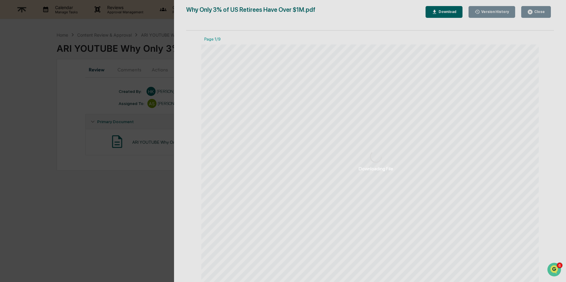
click at [447, 15] on div "Downloading File" at bounding box center [376, 161] width 404 height 322
click at [381, 93] on div "Downloading File" at bounding box center [376, 161] width 404 height 322
click at [340, 62] on div "Downloading File" at bounding box center [376, 161] width 404 height 322
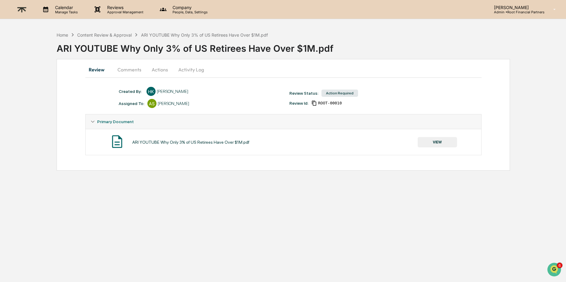
click at [446, 147] on div "ARI YOUTUBE Why Only 3% of US Retirees Have Over $1M.pdf VIEW" at bounding box center [283, 142] width 386 height 16
click at [441, 142] on button "VIEW" at bounding box center [437, 142] width 39 height 10
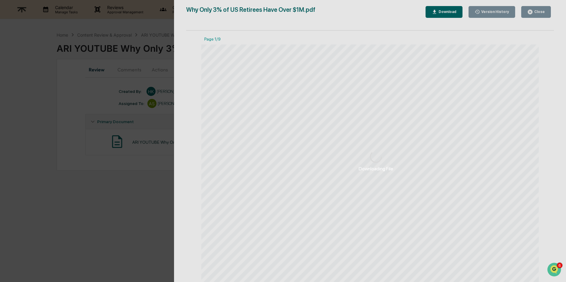
click at [441, 142] on div "Downloading File" at bounding box center [376, 161] width 404 height 322
click at [371, 120] on div "Downloading File" at bounding box center [376, 161] width 404 height 322
click at [533, 15] on div "Downloading File" at bounding box center [376, 161] width 404 height 322
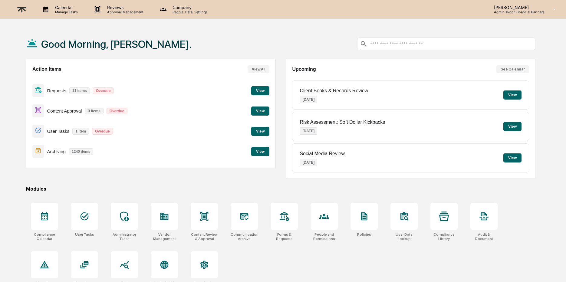
click at [256, 109] on button "View" at bounding box center [260, 111] width 18 height 9
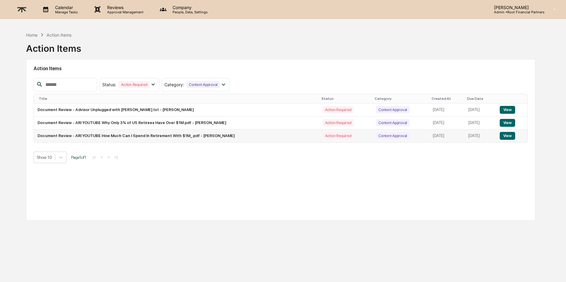
click at [508, 135] on button "View" at bounding box center [507, 136] width 15 height 8
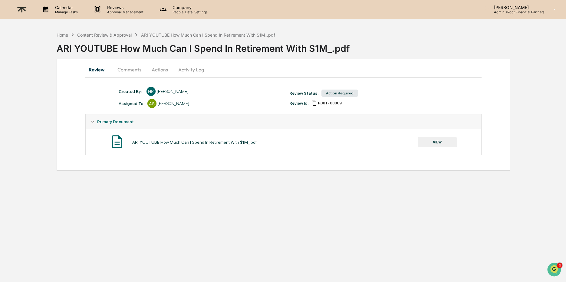
click at [434, 143] on button "VIEW" at bounding box center [437, 142] width 39 height 10
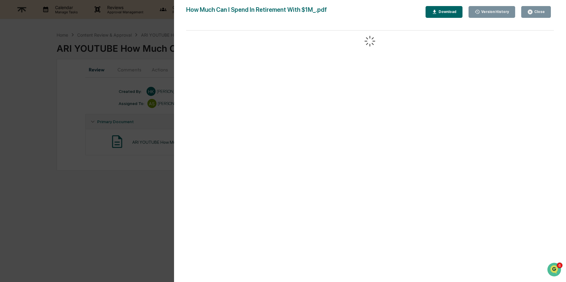
click at [442, 9] on div "Download" at bounding box center [443, 12] width 25 height 6
click at [533, 10] on icon "button" at bounding box center [530, 12] width 6 height 6
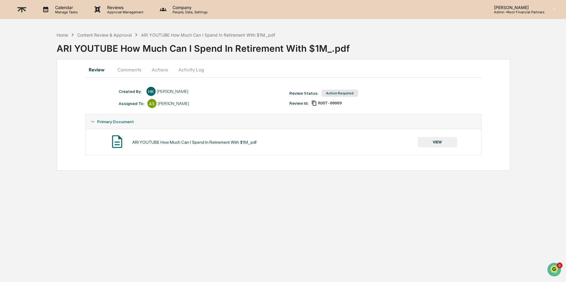
click at [125, 73] on button "Comments" at bounding box center [130, 69] width 34 height 15
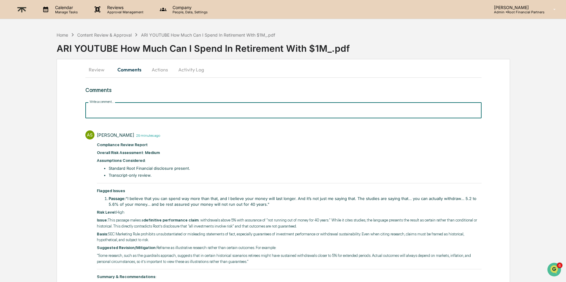
click at [135, 111] on input "Write a comment..." at bounding box center [283, 110] width 396 height 16
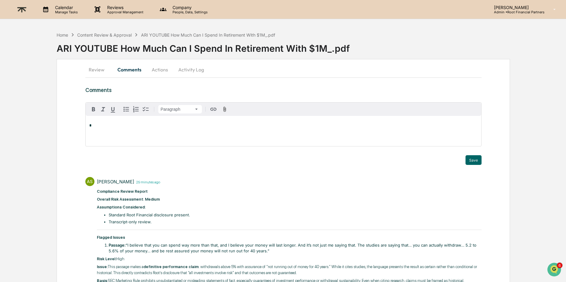
click at [159, 70] on button "Actions" at bounding box center [159, 69] width 27 height 15
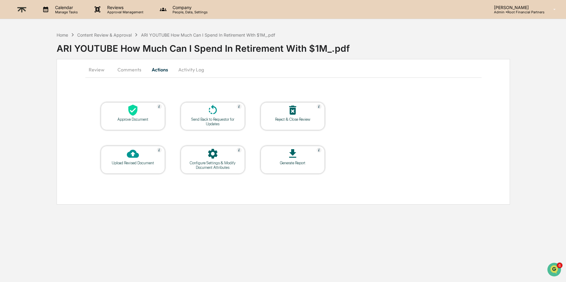
click at [217, 114] on icon at bounding box center [213, 110] width 12 height 12
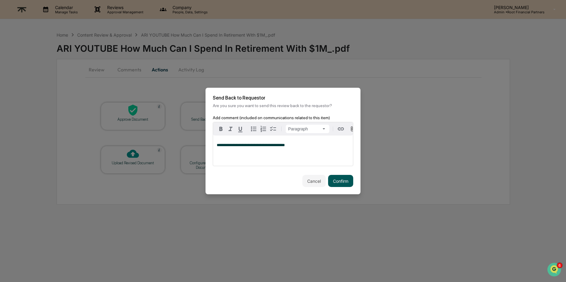
click at [333, 177] on button "Confirm" at bounding box center [340, 181] width 25 height 12
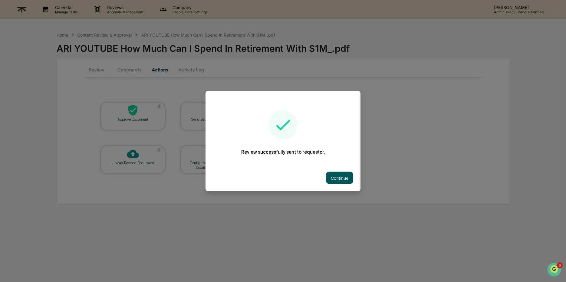
click at [340, 179] on button "Continue" at bounding box center [339, 178] width 27 height 12
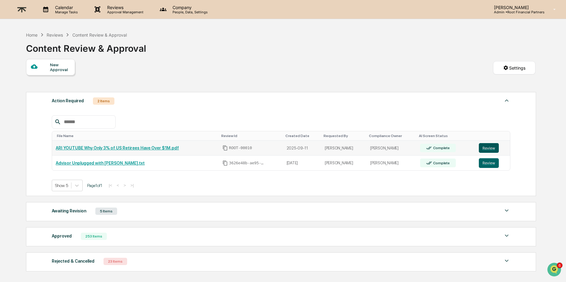
click at [486, 146] on button "Review" at bounding box center [489, 148] width 20 height 10
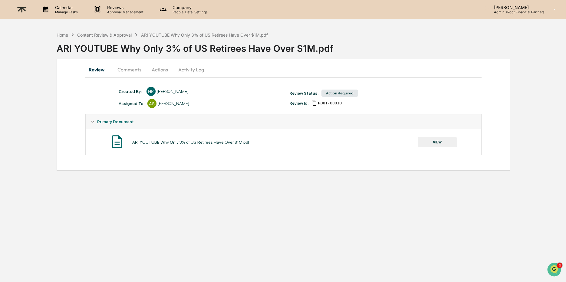
click at [441, 143] on button "VIEW" at bounding box center [437, 142] width 39 height 10
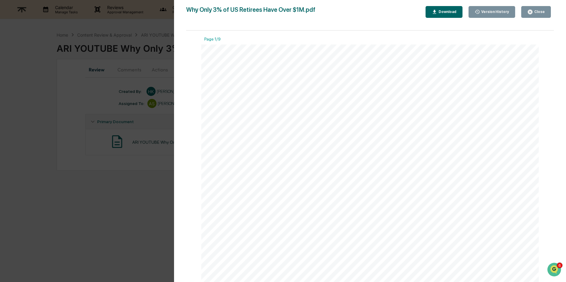
click at [439, 11] on div "Download" at bounding box center [446, 12] width 19 height 4
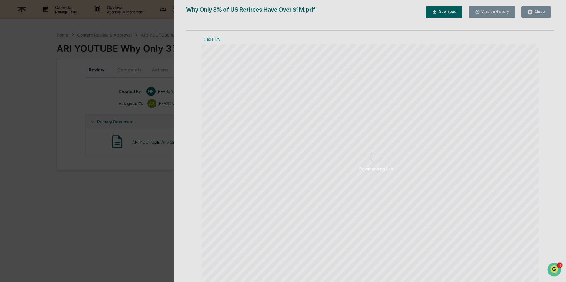
click at [438, 11] on div "Downloading File" at bounding box center [376, 161] width 404 height 322
click at [556, 15] on div "Downloading File" at bounding box center [376, 161] width 404 height 322
click at [539, 12] on div "Downloading File" at bounding box center [376, 161] width 404 height 322
click at [159, 69] on div "Downloading File Version History [DATE] 06:25 PM [PERSON_NAME] Why Only 3% of U…" at bounding box center [283, 141] width 566 height 282
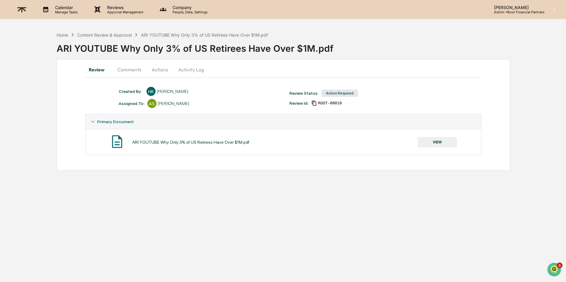
click at [165, 70] on button "Actions" at bounding box center [159, 69] width 27 height 15
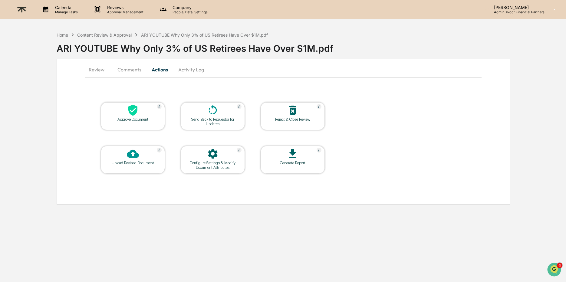
click at [213, 119] on div "Send Back to Requestor for Updates" at bounding box center [212, 121] width 54 height 9
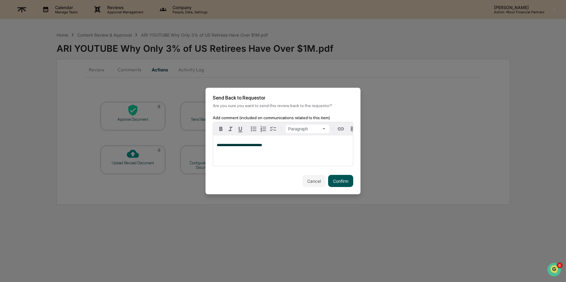
click at [347, 179] on button "Confirm" at bounding box center [340, 181] width 25 height 12
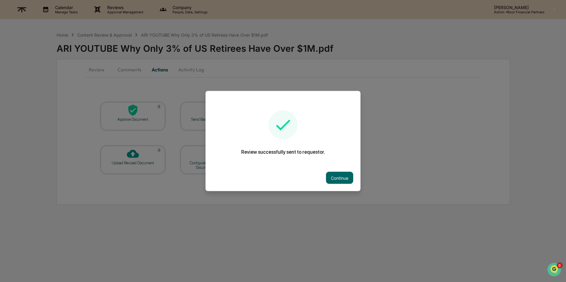
click at [347, 179] on button "Continue" at bounding box center [339, 178] width 27 height 12
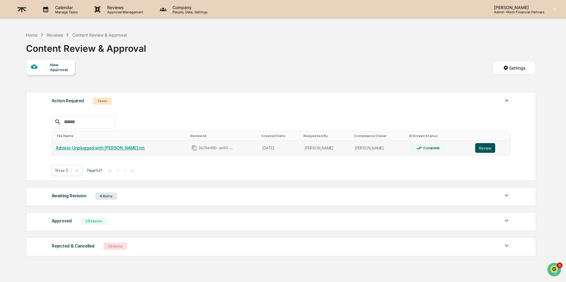
click at [484, 147] on button "Review" at bounding box center [485, 148] width 20 height 10
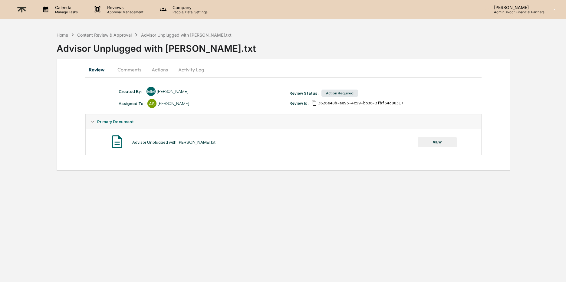
click at [435, 142] on button "VIEW" at bounding box center [437, 142] width 39 height 10
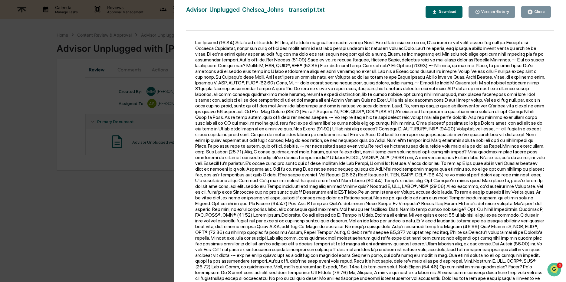
click at [442, 8] on button "Download" at bounding box center [443, 12] width 37 height 12
